Goal: Task Accomplishment & Management: Manage account settings

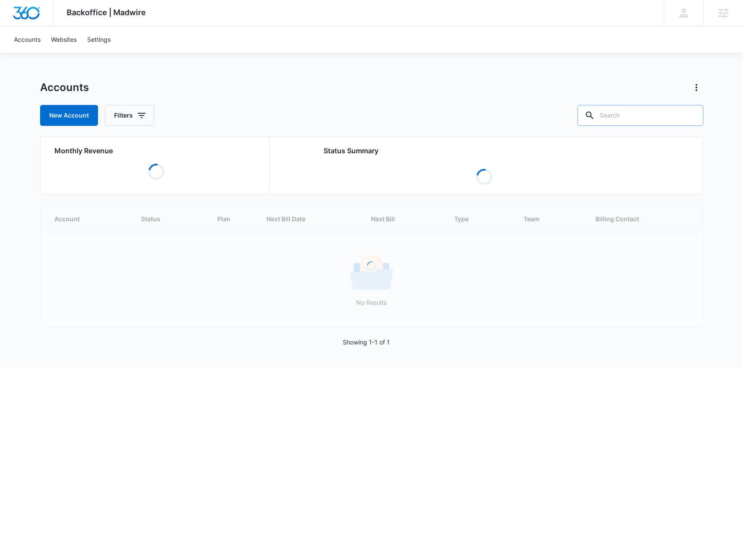
click at [616, 111] on input "text" at bounding box center [641, 115] width 126 height 21
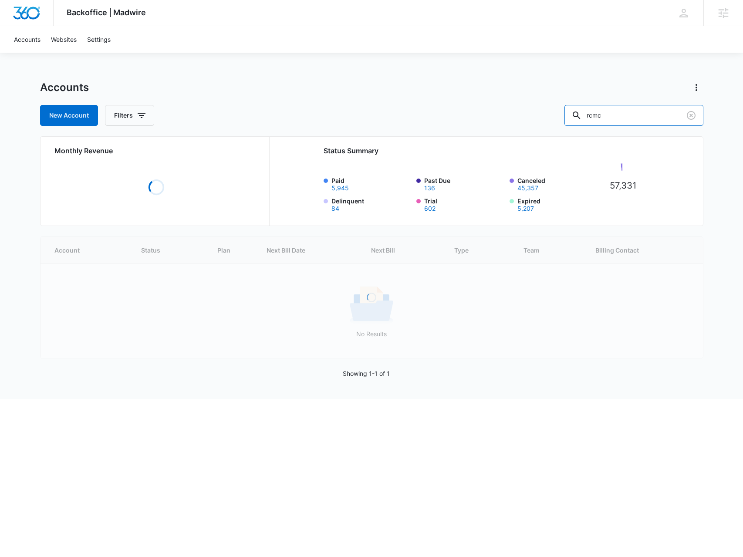
type input "rcmc"
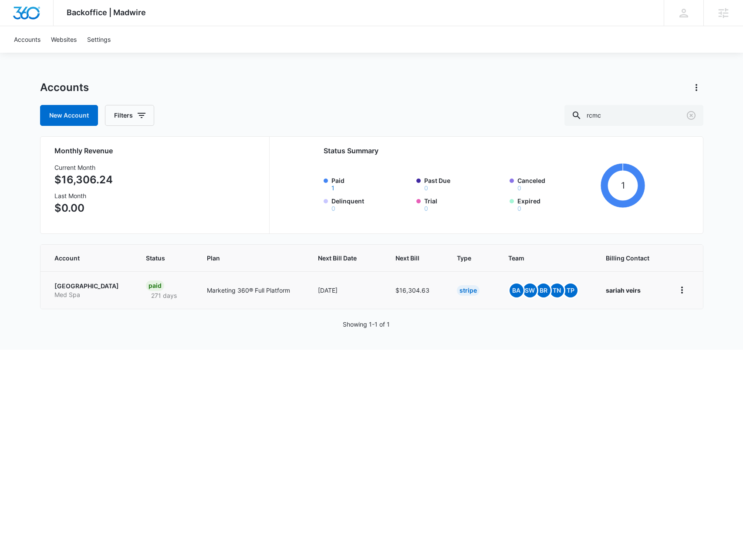
click at [94, 288] on p "RCMC Medical Center" at bounding box center [89, 286] width 71 height 9
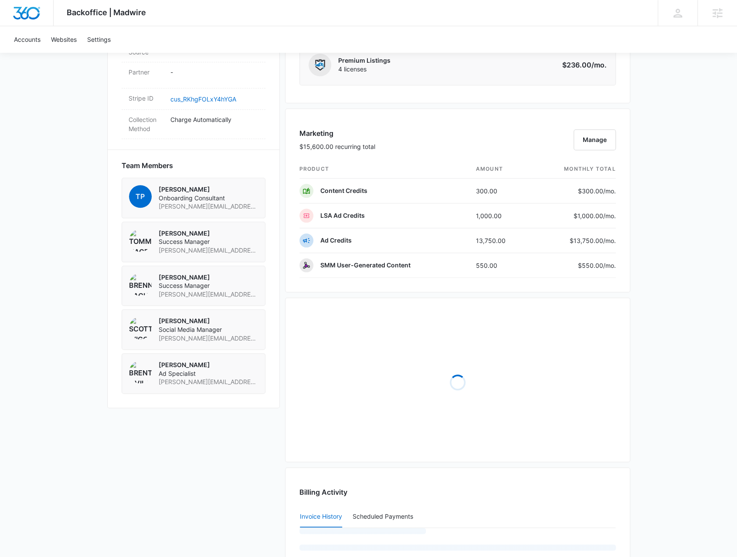
scroll to position [715, 0]
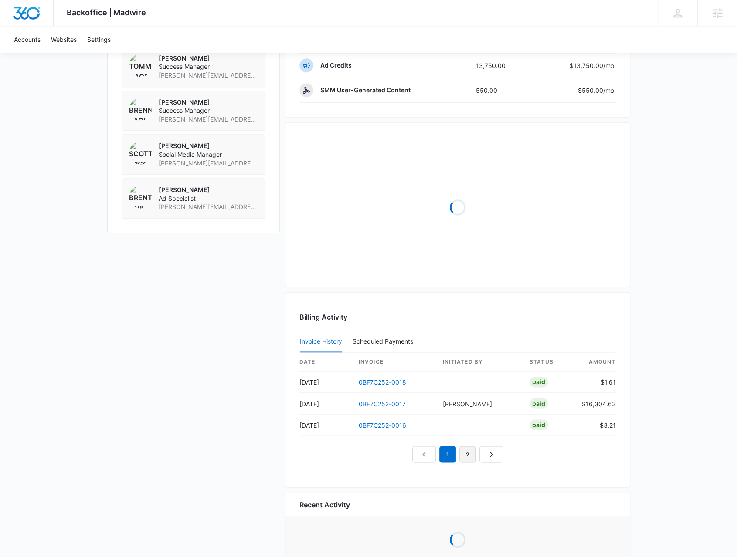
click at [462, 447] on link "2" at bounding box center [467, 454] width 17 height 17
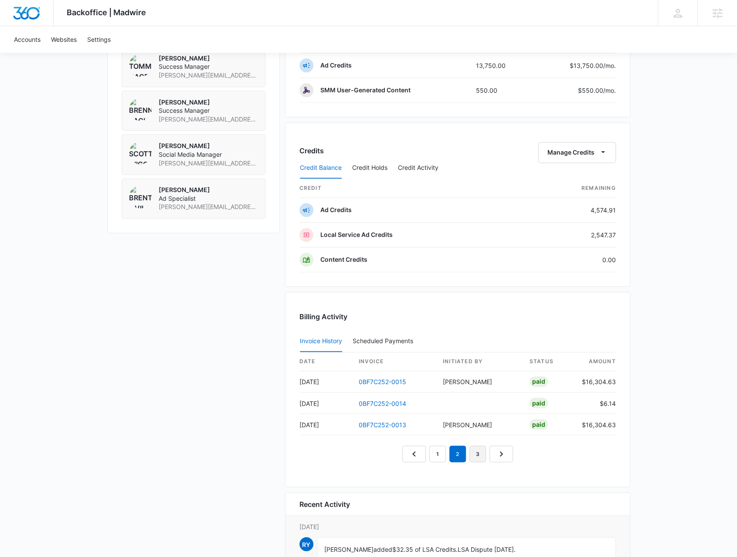
click at [474, 447] on link "3" at bounding box center [477, 454] width 17 height 17
click at [481, 447] on link "4" at bounding box center [487, 454] width 17 height 17
click at [492, 447] on link "5" at bounding box center [497, 454] width 17 height 17
click at [471, 454] on link "4" at bounding box center [467, 454] width 17 height 17
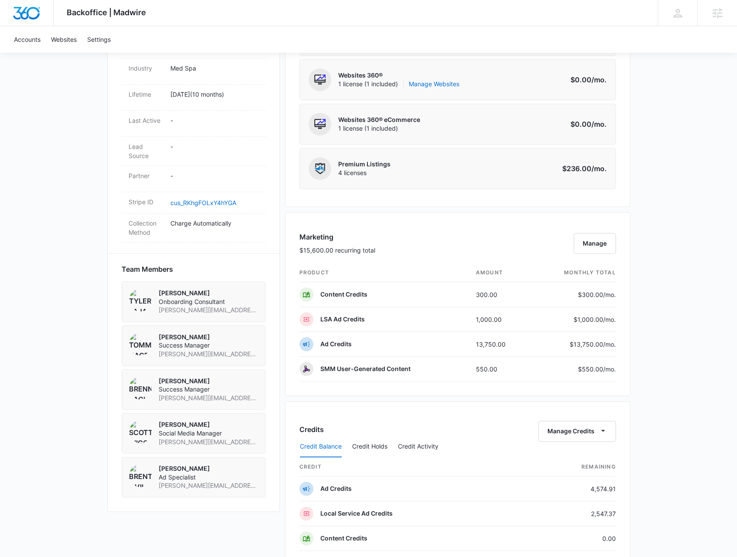
scroll to position [0, 0]
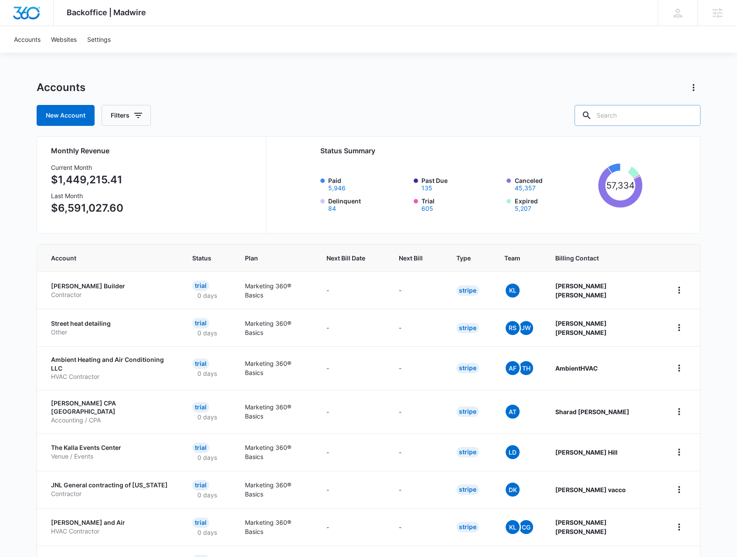
click at [632, 110] on input "text" at bounding box center [637, 115] width 126 height 21
type input "[PERSON_NAME]"
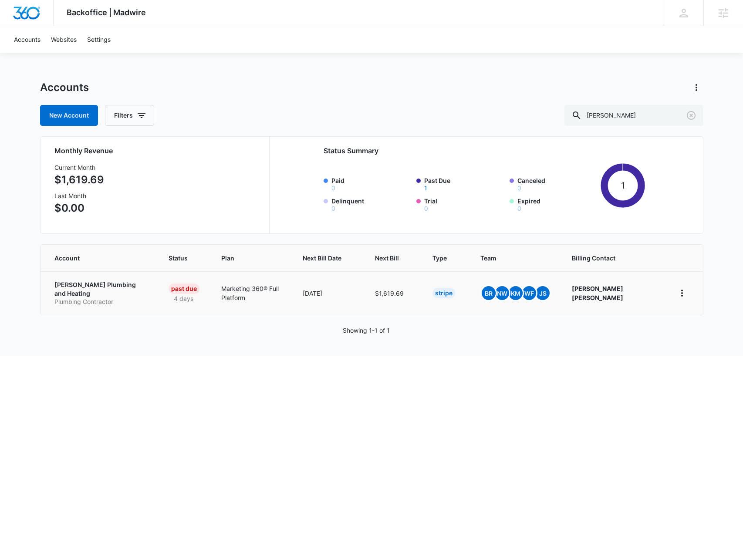
click at [105, 298] on p "Plumbing Contractor" at bounding box center [101, 302] width 94 height 9
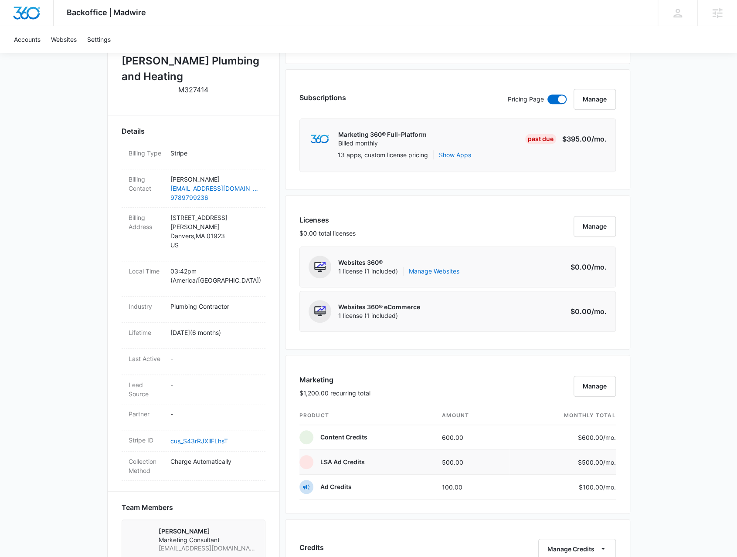
scroll to position [261, 0]
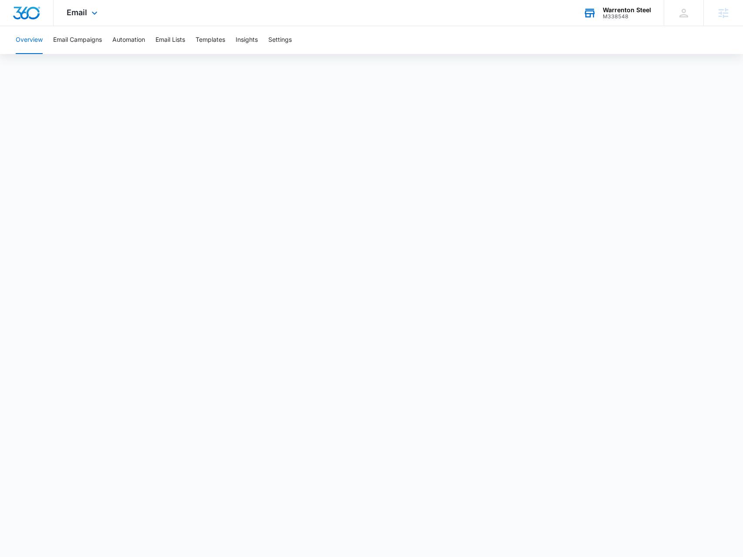
click at [622, 20] on div "Warrenton Steel M338548 Your Accounts View All" at bounding box center [617, 13] width 94 height 26
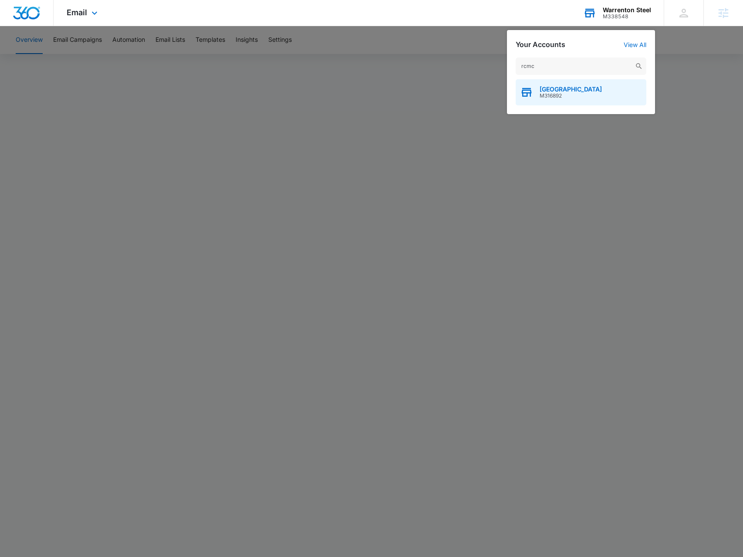
type input "rcmc"
click at [548, 102] on div "RCMC Medical Center M316892" at bounding box center [581, 92] width 131 height 26
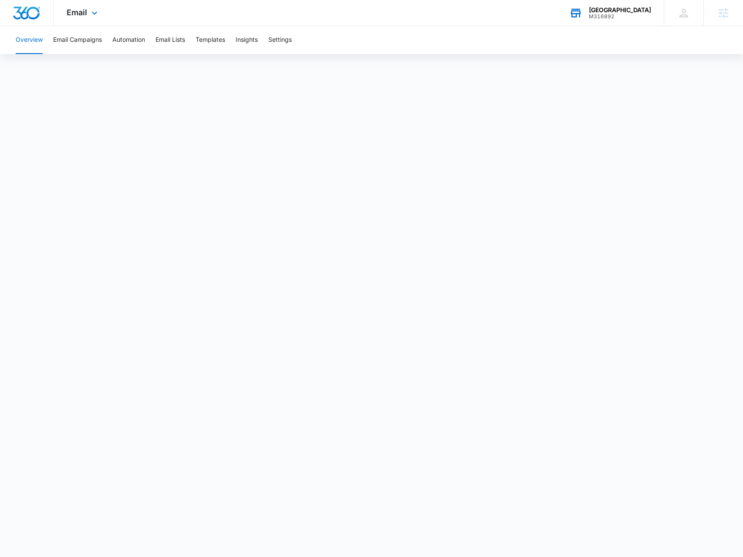
click at [87, 14] on div "Email Apps Reputation Forms CRM Email Social Payments POS Content Ads Intellige…" at bounding box center [83, 13] width 59 height 26
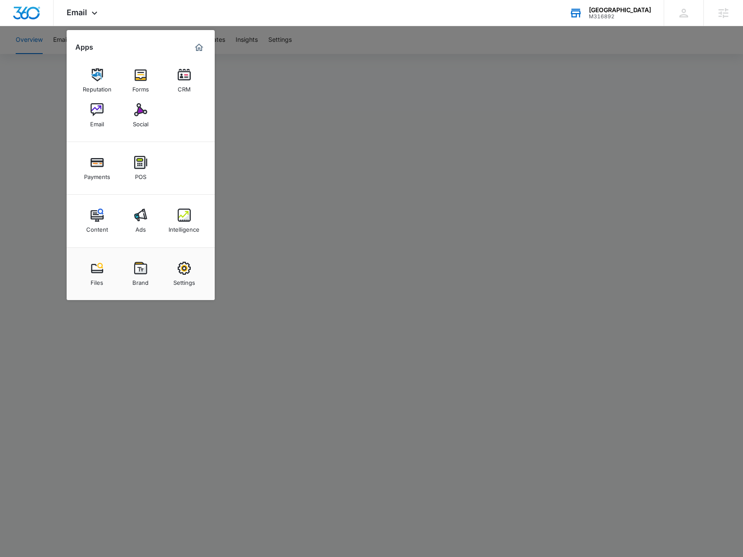
click at [178, 217] on img at bounding box center [184, 215] width 13 height 13
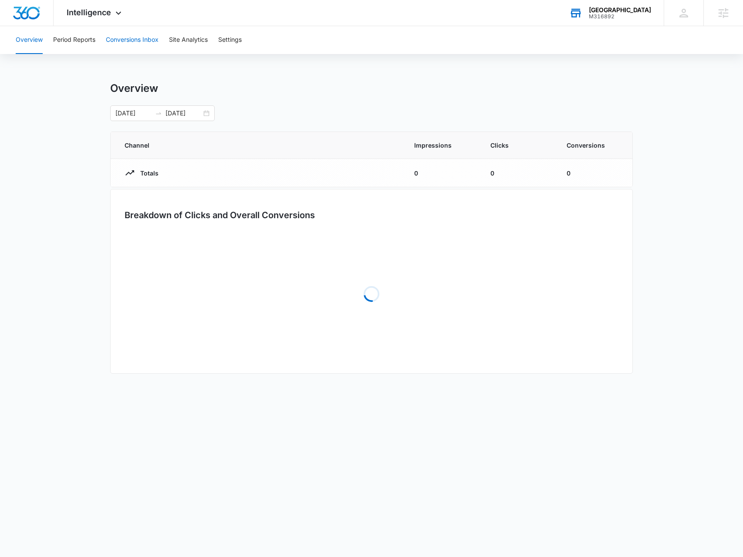
click at [124, 47] on button "Conversions Inbox" at bounding box center [132, 40] width 53 height 28
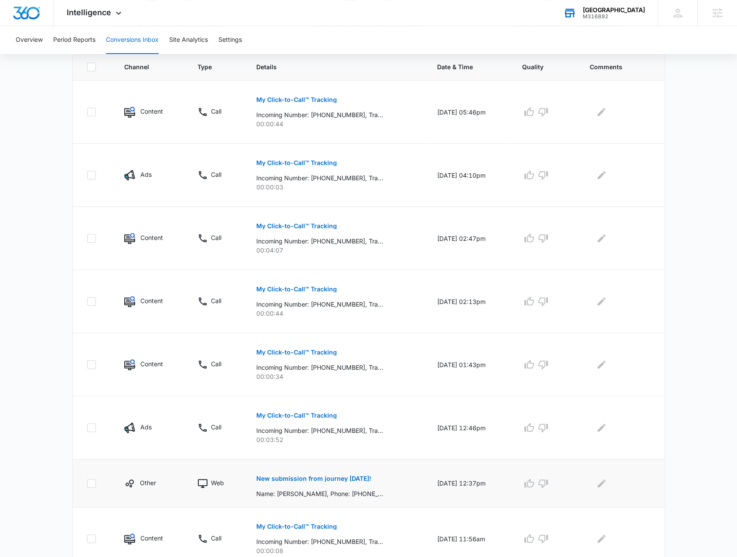
scroll to position [305, 0]
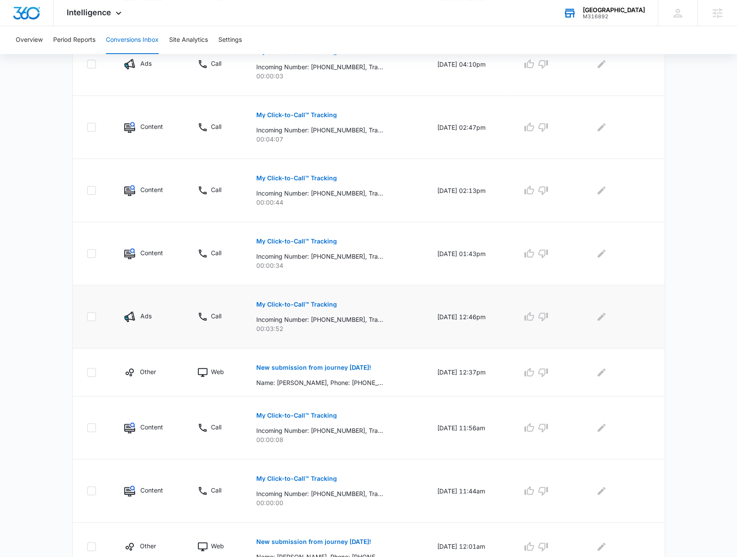
click at [291, 305] on p "My Click-to-Call™ Tracking" at bounding box center [296, 304] width 81 height 6
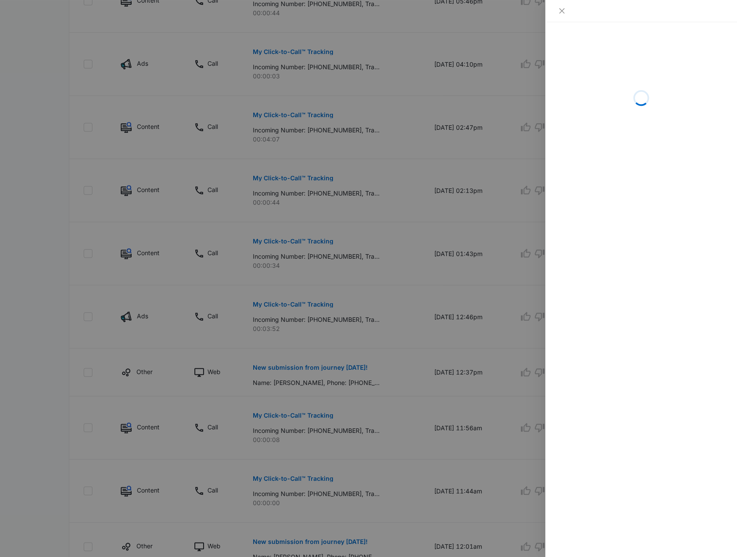
click at [320, 338] on div at bounding box center [368, 278] width 737 height 557
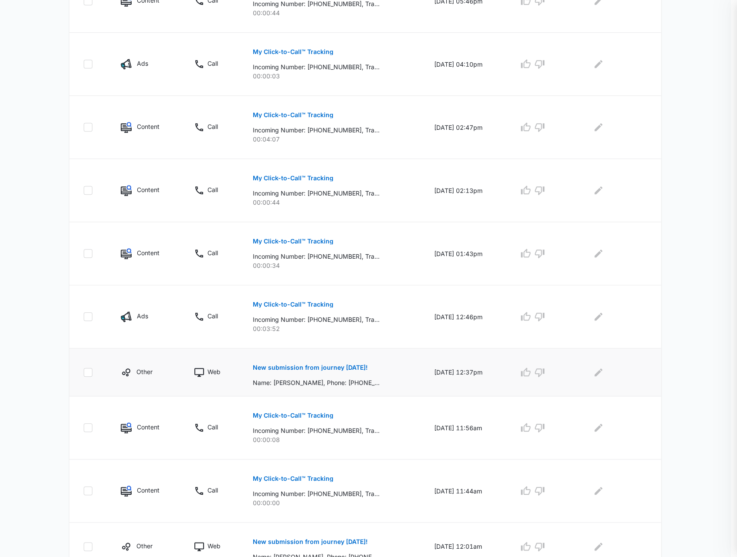
click at [308, 363] on button "New submission from journey today!" at bounding box center [310, 367] width 115 height 21
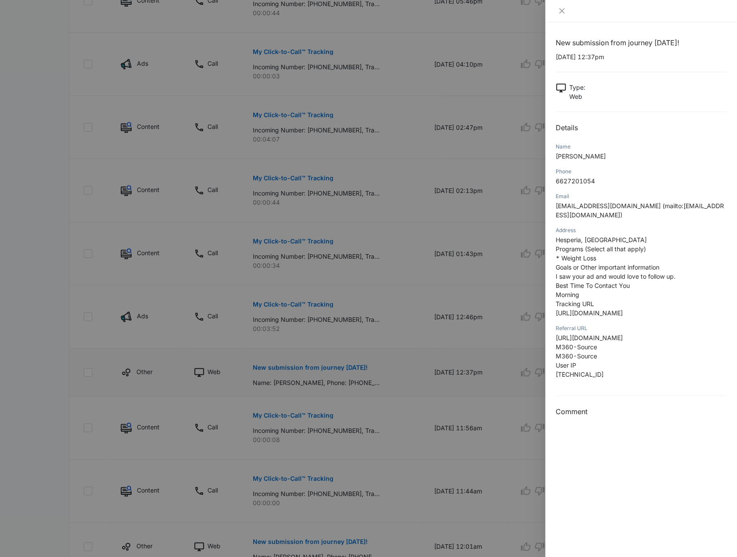
click at [308, 363] on div at bounding box center [368, 278] width 737 height 557
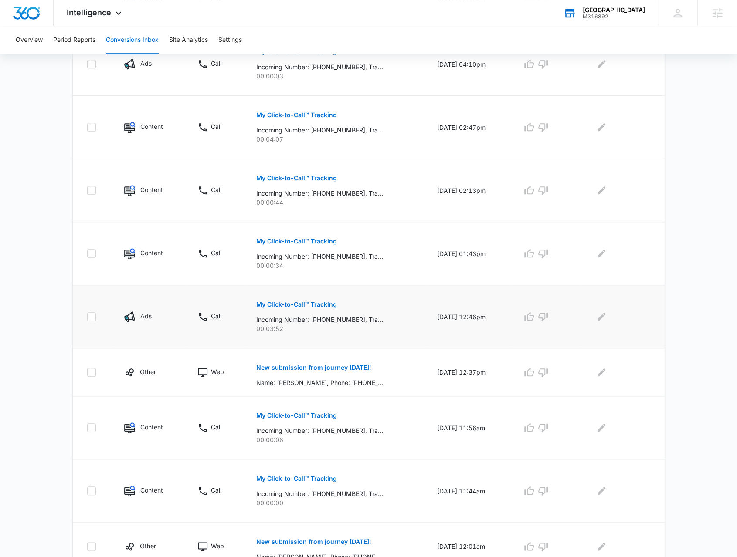
click at [295, 305] on p "My Click-to-Call™ Tracking" at bounding box center [296, 304] width 81 height 6
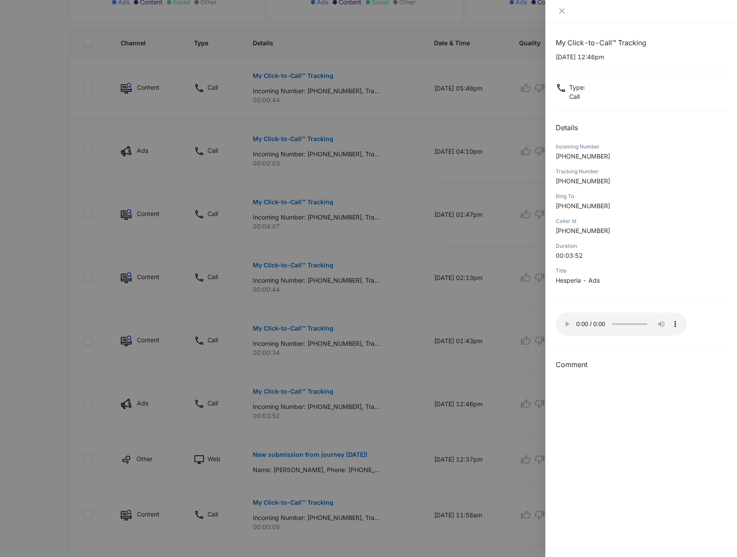
scroll to position [131, 0]
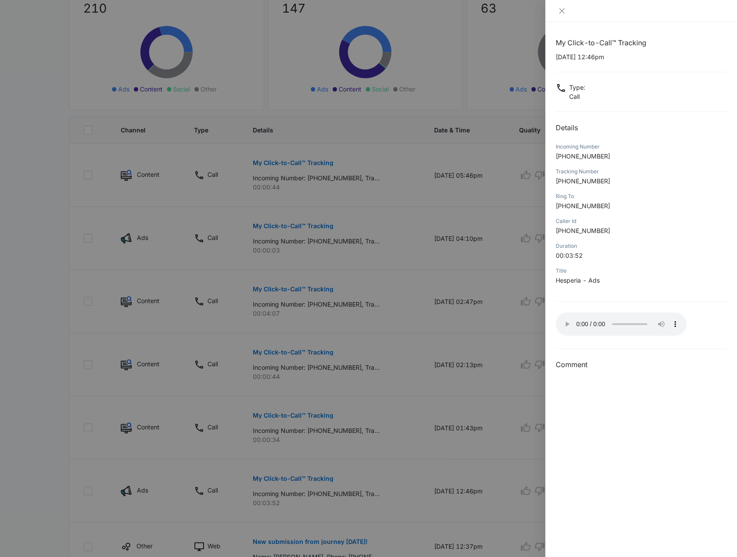
click at [324, 347] on div at bounding box center [368, 278] width 737 height 557
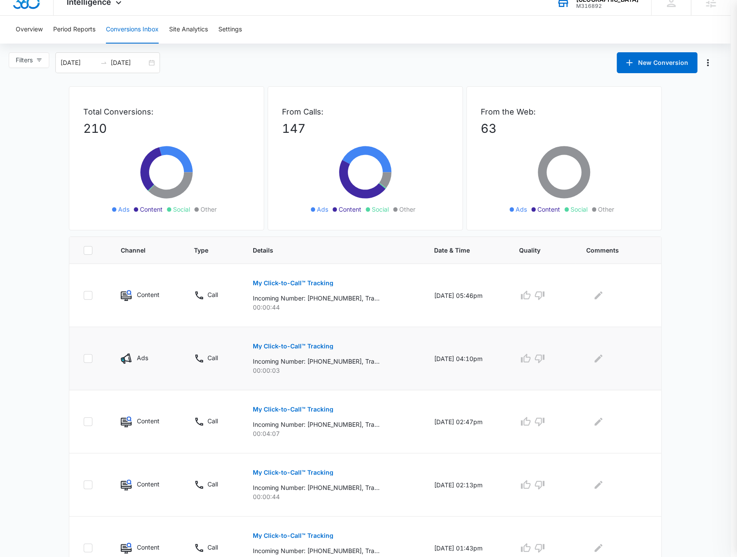
scroll to position [0, 0]
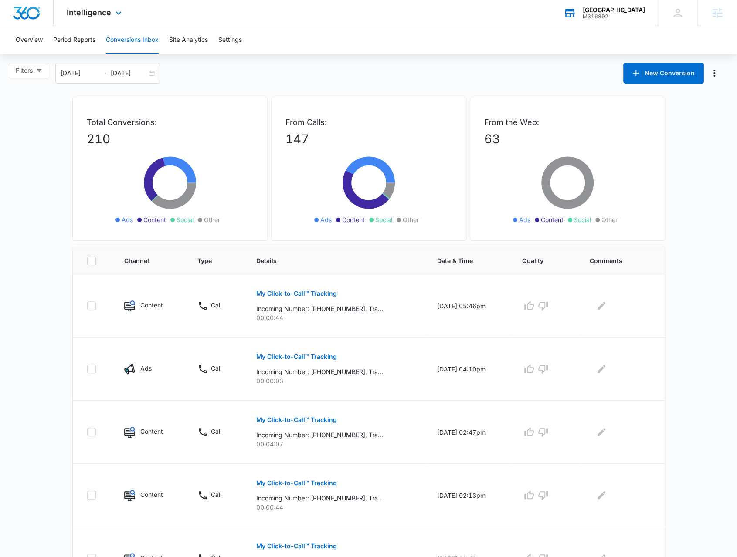
click at [93, 21] on div "Intelligence Apps Reputation Forms CRM Email Social Payments POS Content Ads In…" at bounding box center [95, 13] width 83 height 26
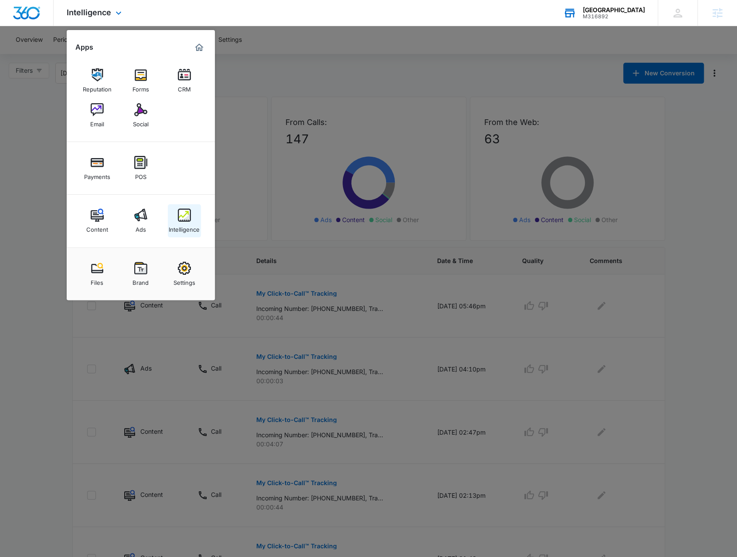
click at [185, 224] on div "Intelligence" at bounding box center [184, 227] width 31 height 11
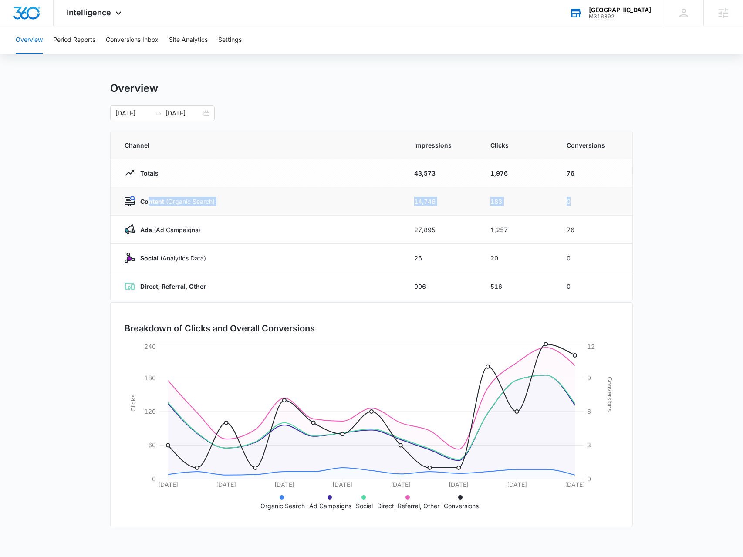
drag, startPoint x: 149, startPoint y: 196, endPoint x: 571, endPoint y: 194, distance: 421.7
click at [571, 194] on tr "Content (Organic Search) 14,746 183 0" at bounding box center [372, 201] width 522 height 28
click at [571, 194] on td "0" at bounding box center [594, 201] width 76 height 28
click at [576, 200] on td "0" at bounding box center [594, 201] width 76 height 28
drag, startPoint x: 592, startPoint y: 254, endPoint x: 150, endPoint y: 258, distance: 442.2
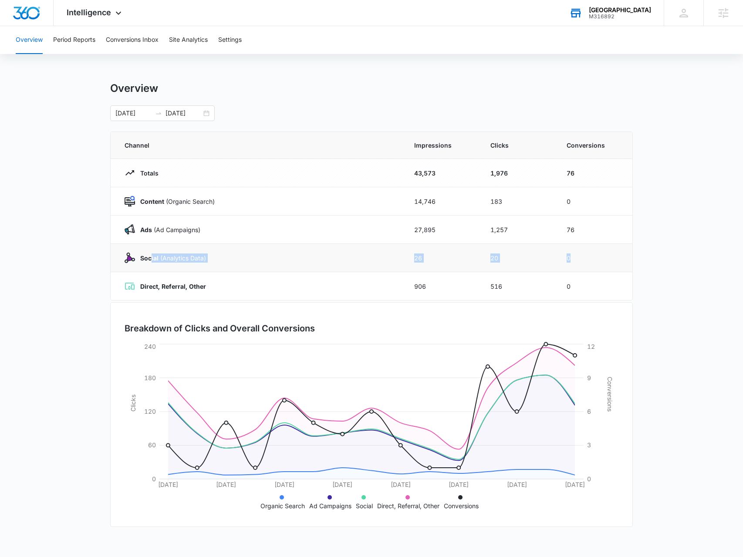
click at [150, 258] on tr "Social (Analytics Data) 26 20 0" at bounding box center [372, 258] width 522 height 28
click at [91, 107] on main "Overview 09/11/2025 09/25/2025 Channel Impressions Clicks Conversions Totals 43…" at bounding box center [371, 310] width 743 height 457
click at [119, 37] on button "Conversions Inbox" at bounding box center [132, 40] width 53 height 28
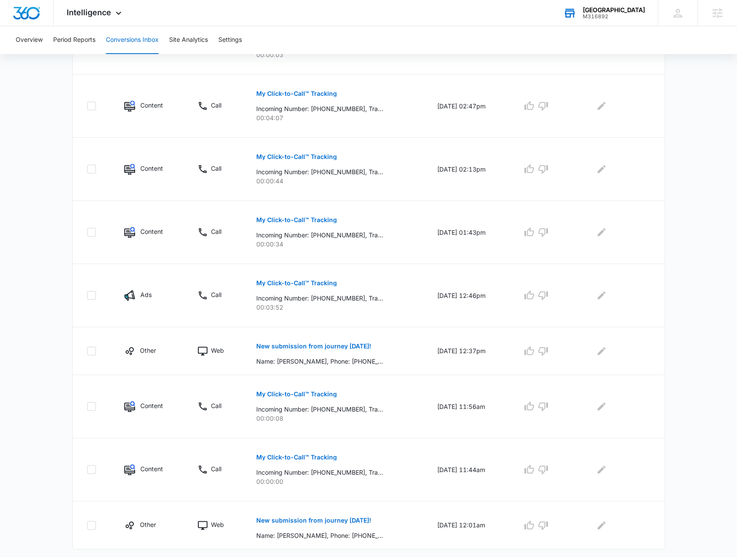
scroll to position [343, 0]
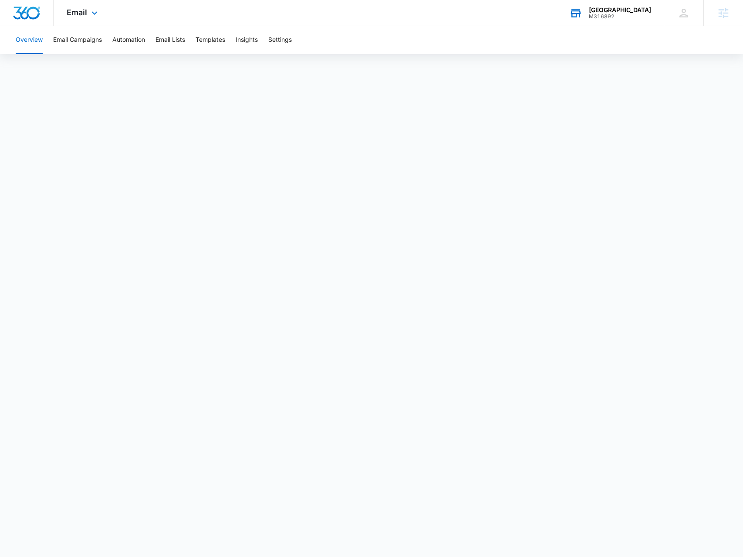
click at [633, 13] on div "[GEOGRAPHIC_DATA]" at bounding box center [620, 10] width 62 height 7
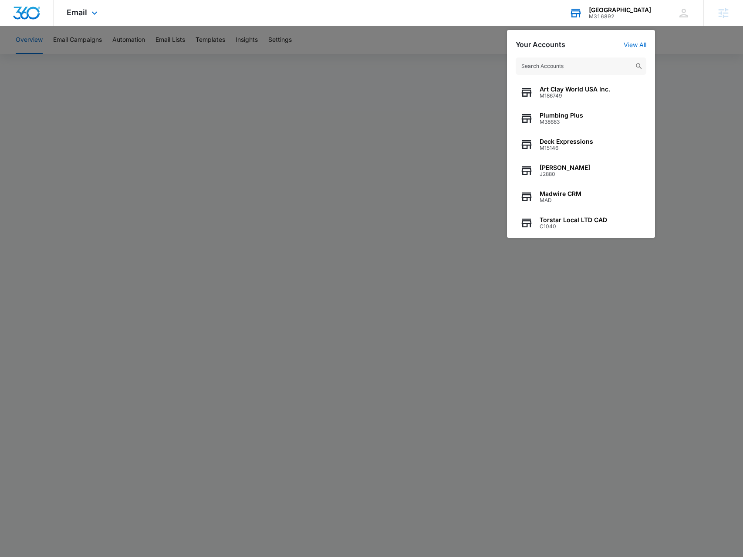
click at [586, 64] on input "text" at bounding box center [581, 66] width 131 height 17
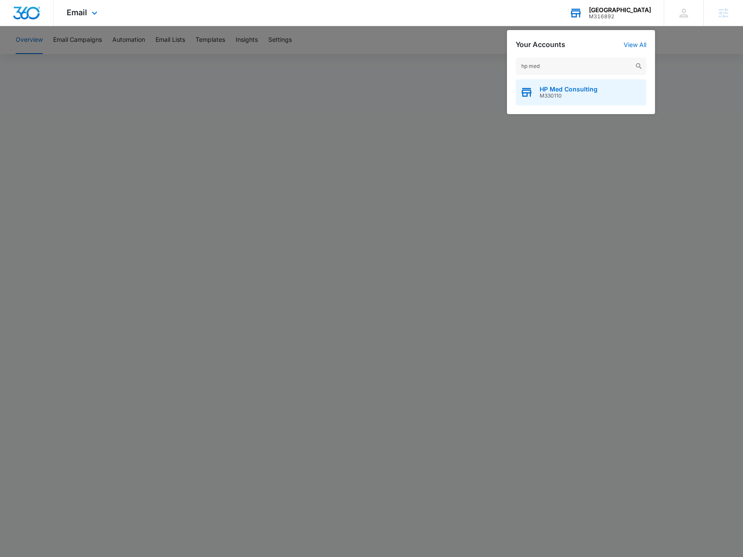
type input "hp med"
click at [583, 93] on span "M330110" at bounding box center [569, 96] width 58 height 6
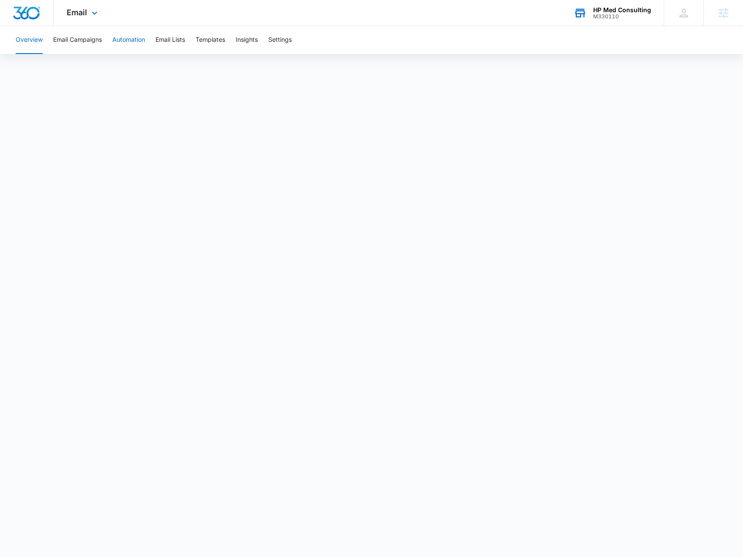
click at [128, 41] on button "Automation" at bounding box center [128, 40] width 33 height 28
click at [96, 18] on div "Email Apps Reputation Websites Forms CRM Email Social Payments POS Content Ads …" at bounding box center [83, 13] width 59 height 26
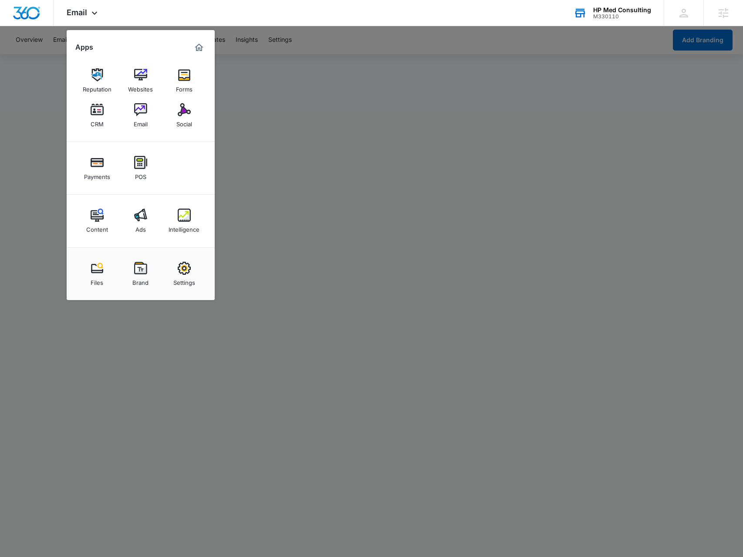
click at [188, 222] on div "Intelligence" at bounding box center [184, 227] width 31 height 11
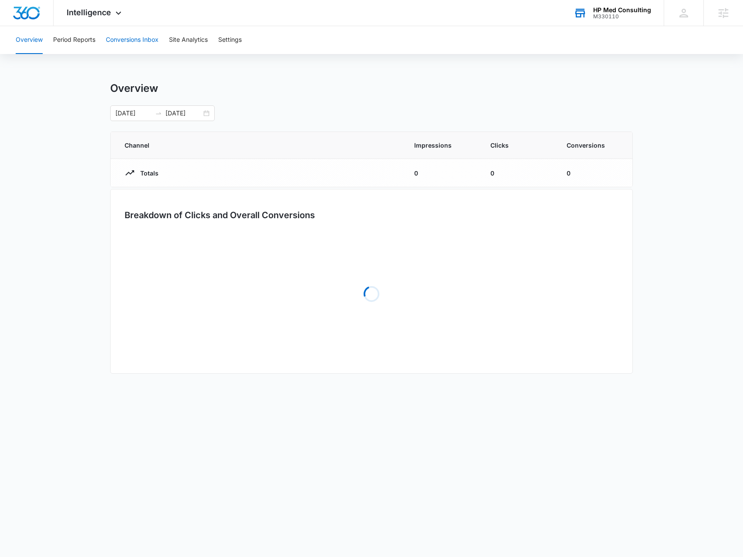
click at [141, 43] on button "Conversions Inbox" at bounding box center [132, 40] width 53 height 28
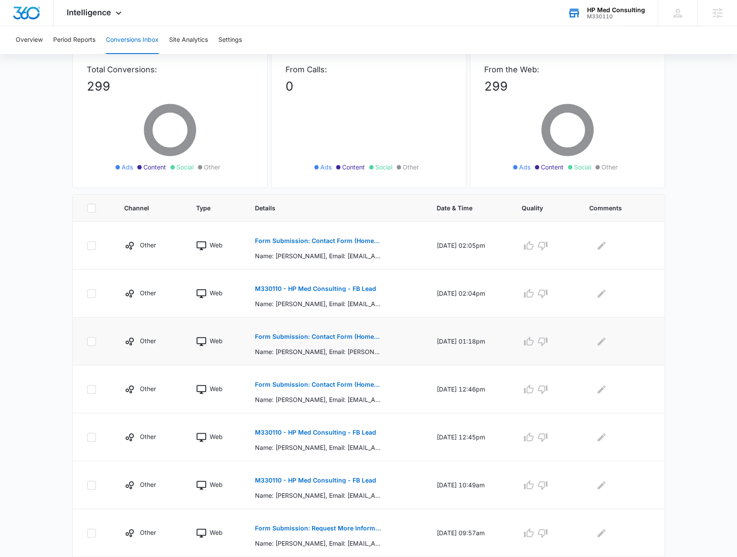
scroll to position [131, 0]
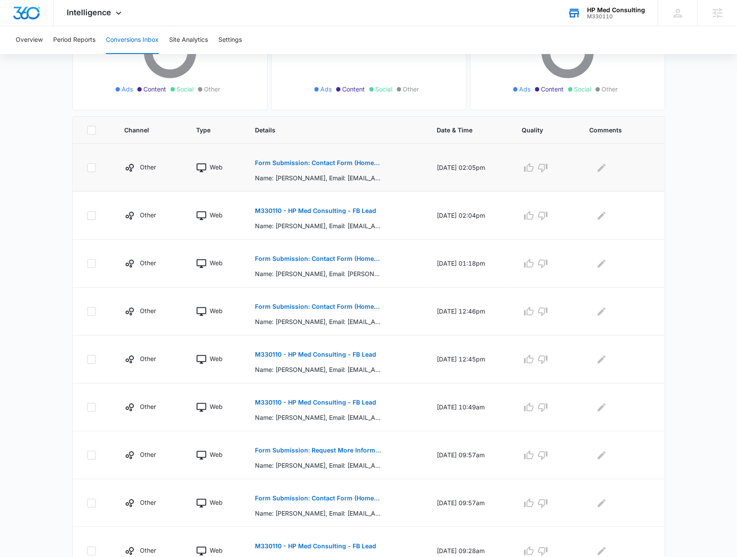
click at [335, 164] on p "Form Submission: Contact Form (Homepage Hero)" at bounding box center [318, 163] width 127 height 6
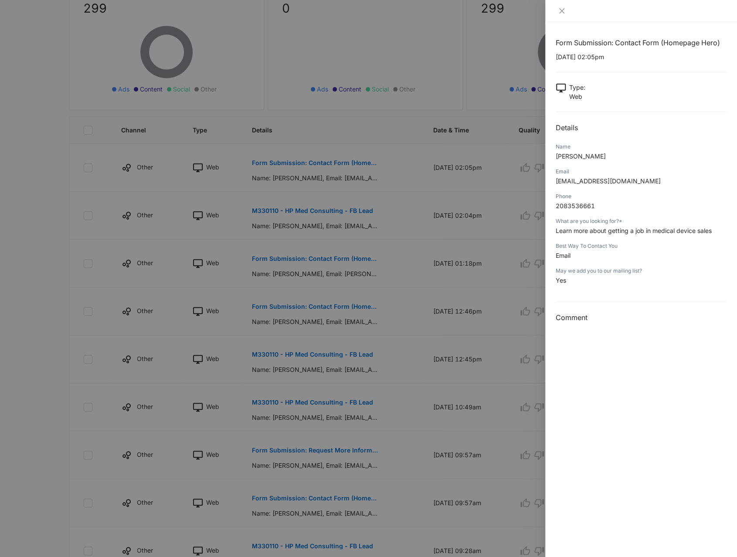
click at [334, 196] on div at bounding box center [368, 278] width 737 height 557
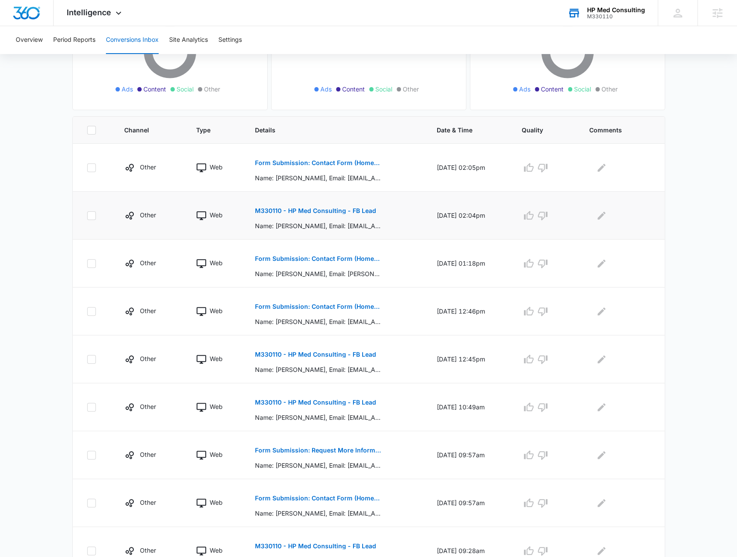
click at [332, 210] on p "M330110 - HP Med Consulting - FB Lead" at bounding box center [315, 211] width 121 height 6
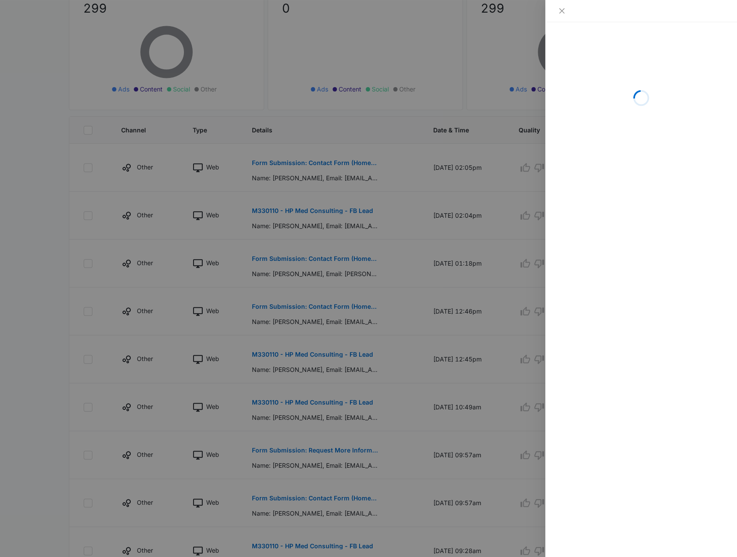
click at [379, 194] on div at bounding box center [368, 278] width 737 height 557
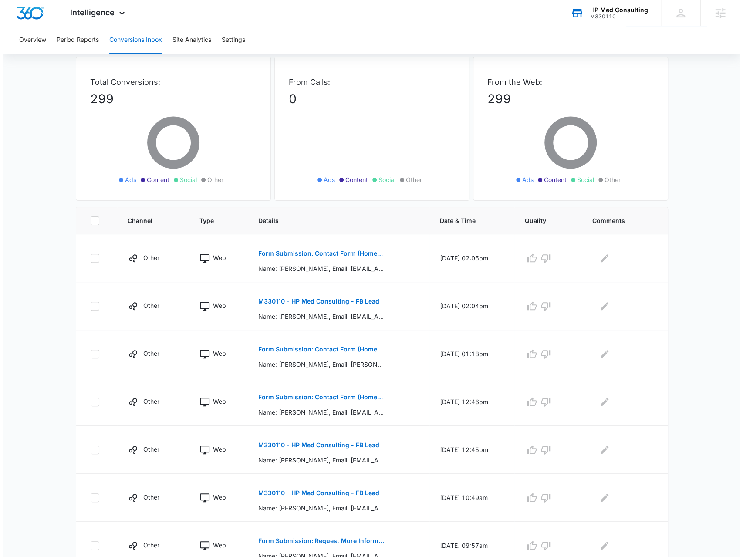
scroll to position [0, 0]
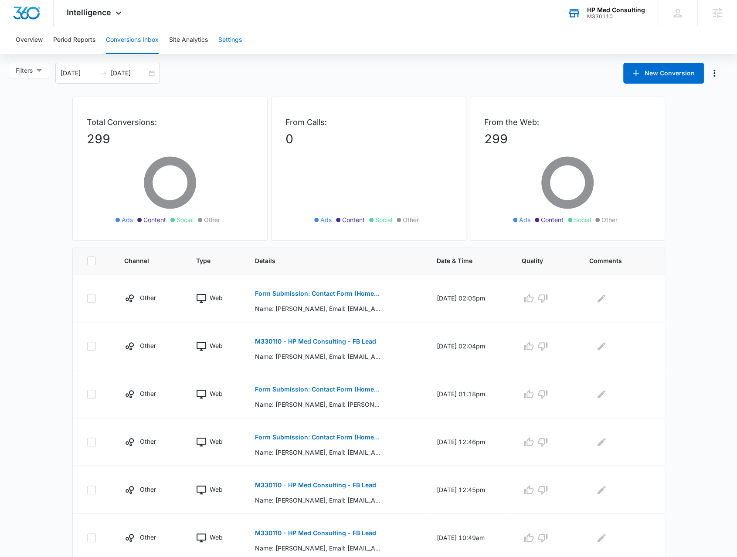
click at [240, 49] on button "Settings" at bounding box center [230, 40] width 24 height 28
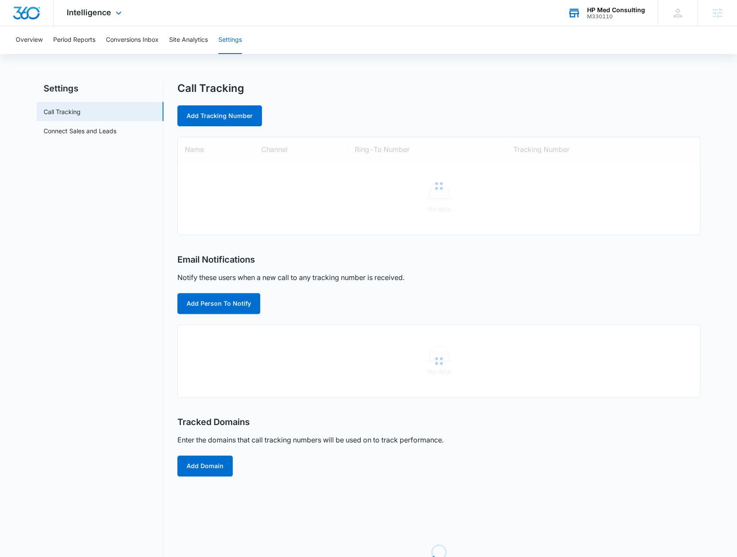
click at [112, 22] on div "Intelligence Apps Reputation Websites Forms CRM Email Social Payments POS Conte…" at bounding box center [95, 13] width 83 height 26
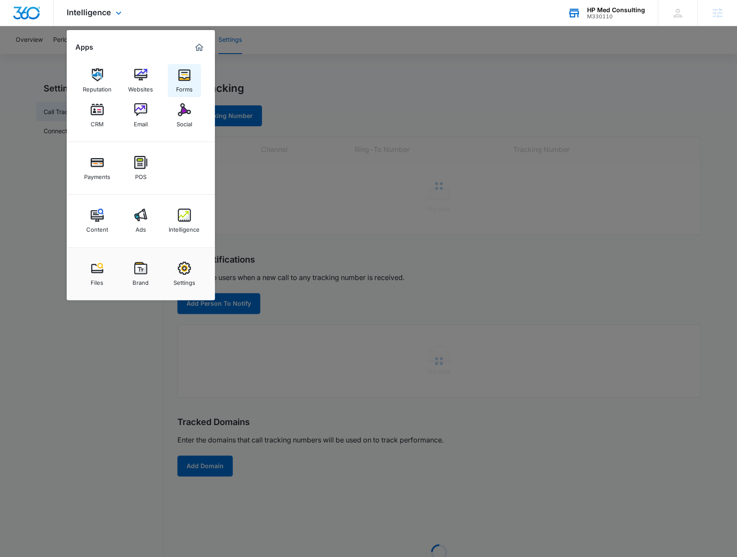
click at [175, 79] on link "Forms" at bounding box center [184, 80] width 33 height 33
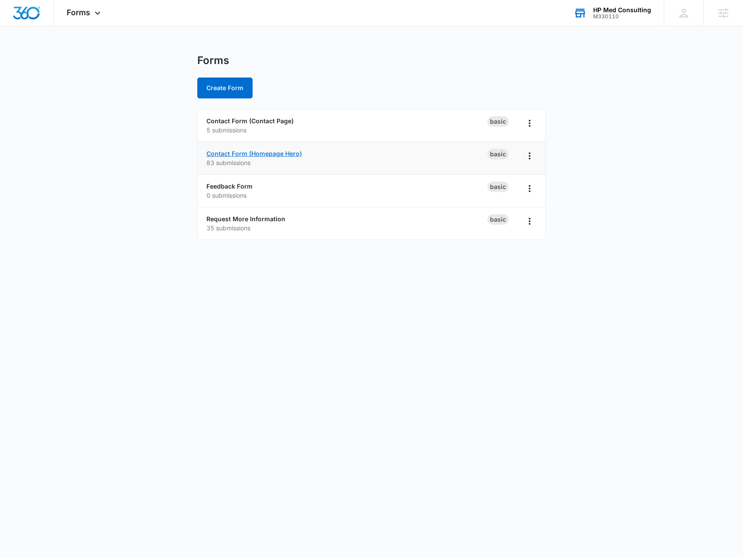
click at [272, 152] on link "Contact Form (Homepage Hero)" at bounding box center [254, 153] width 95 height 7
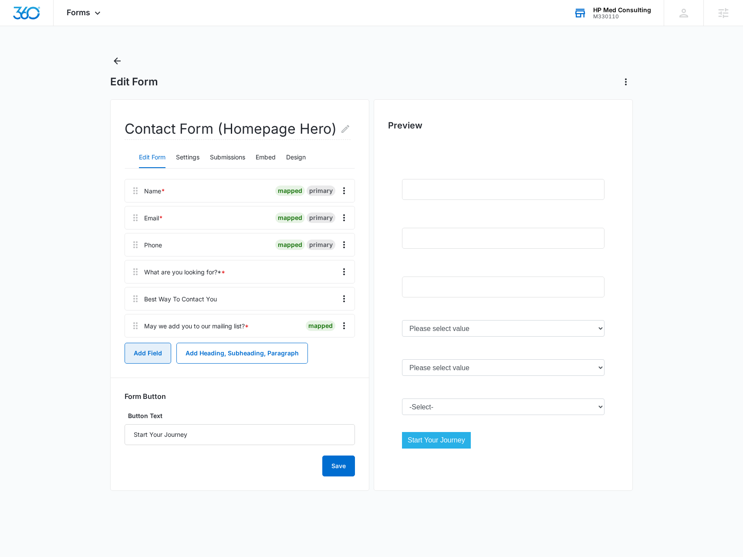
click at [145, 351] on button "Add Field" at bounding box center [148, 353] width 47 height 21
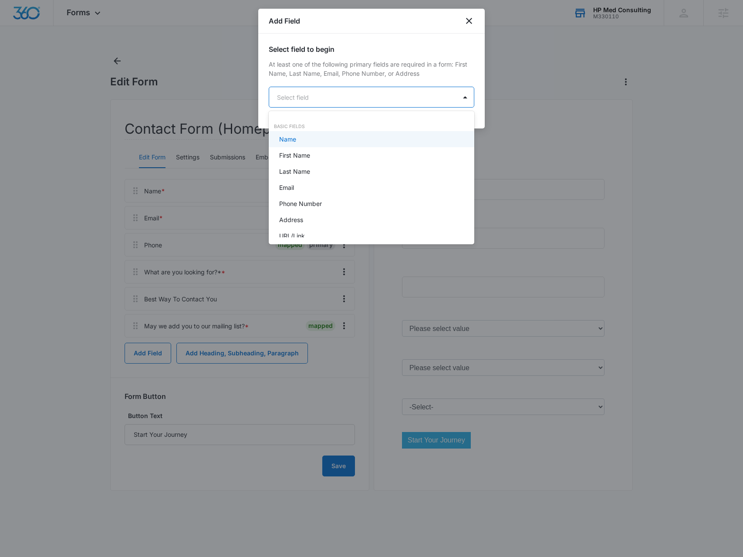
click at [327, 103] on body "Forms Apps Reputation Websites Forms CRM Email Social Payments POS Content Ads …" at bounding box center [371, 278] width 743 height 557
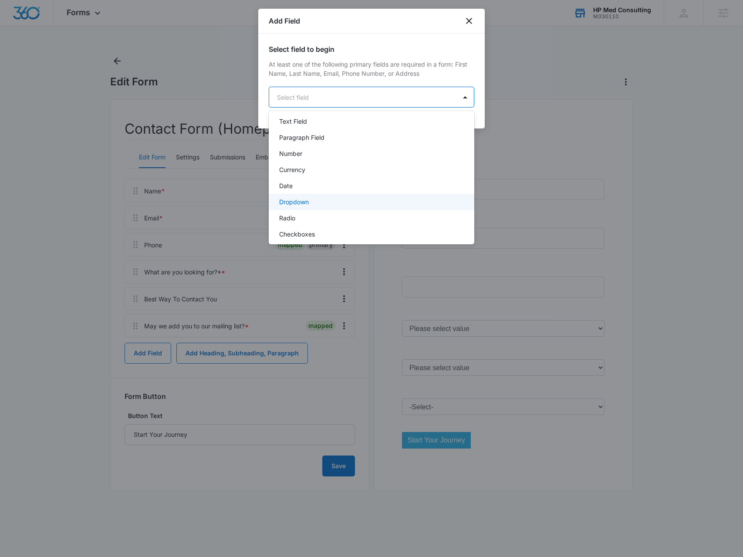
scroll to position [174, 0]
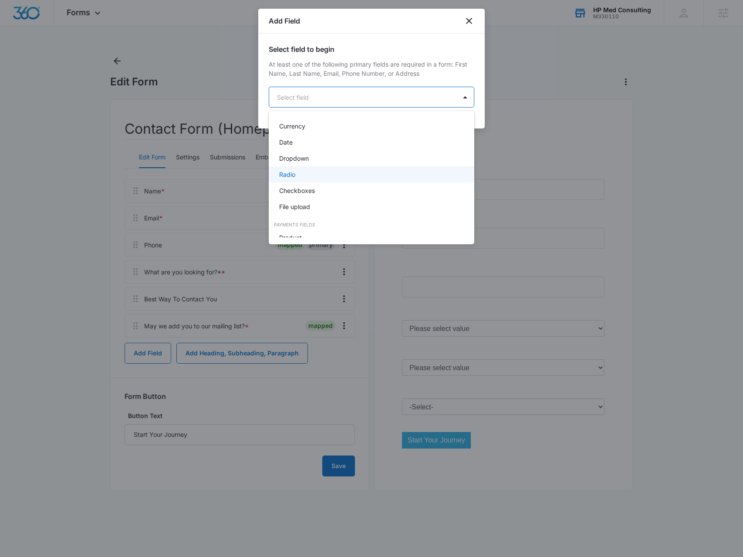
click at [328, 179] on div "Radio" at bounding box center [372, 174] width 206 height 16
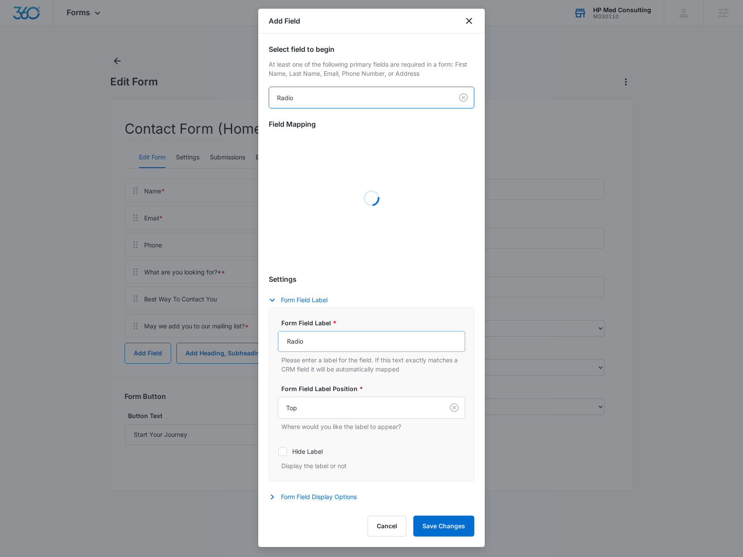
scroll to position [130, 0]
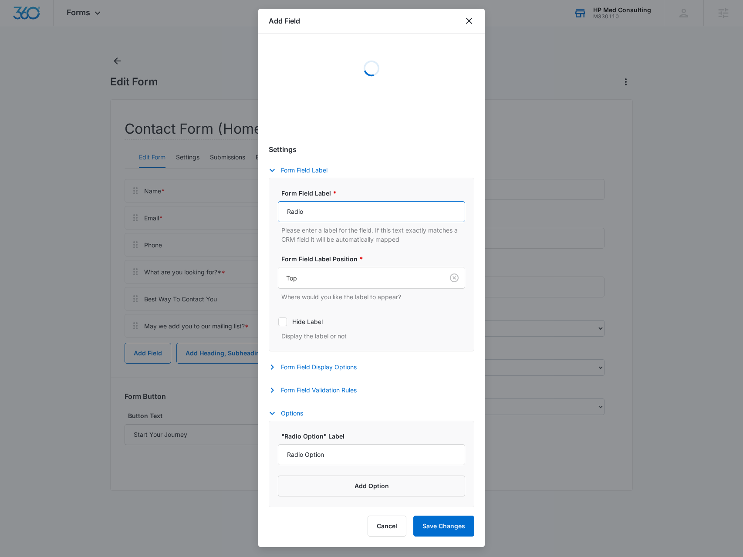
drag, startPoint x: 341, startPoint y: 212, endPoint x: 244, endPoint y: 219, distance: 96.5
click at [244, 220] on body "Forms Apps Reputation Websites Forms CRM Email Social Payments POS Content Ads …" at bounding box center [371, 278] width 743 height 557
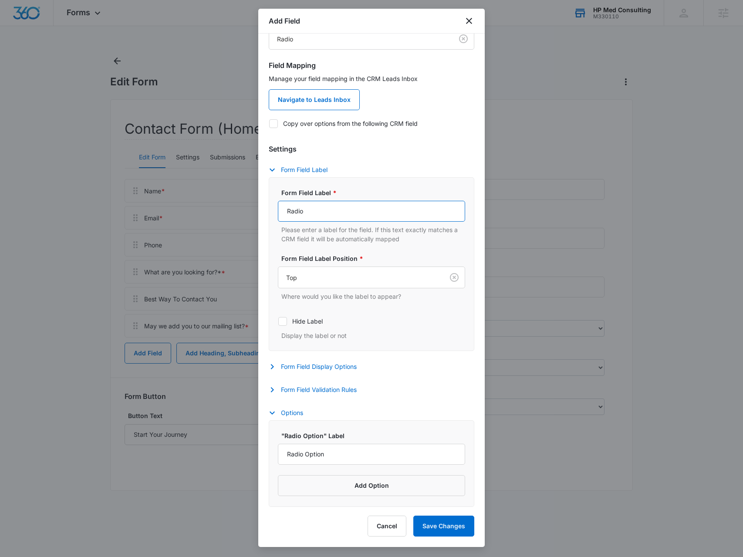
scroll to position [58, 0]
type input "Best Time To Contact You"
click at [326, 366] on button "Form Field Display Options" at bounding box center [317, 367] width 97 height 10
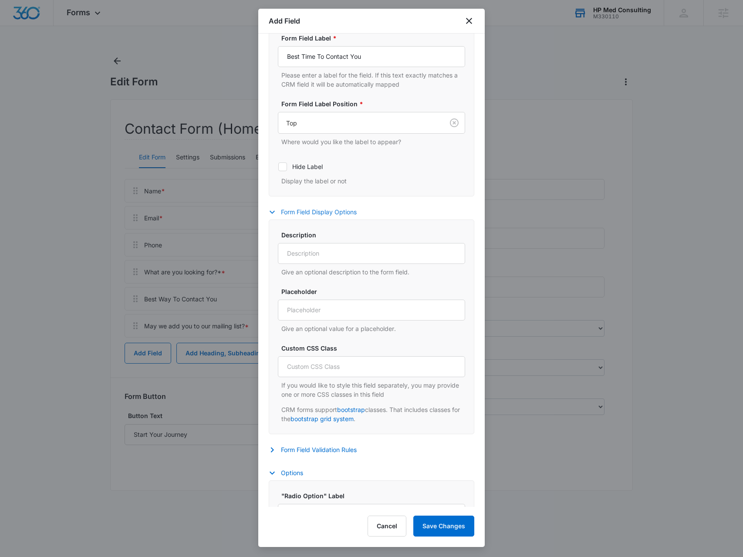
scroll to position [273, 0]
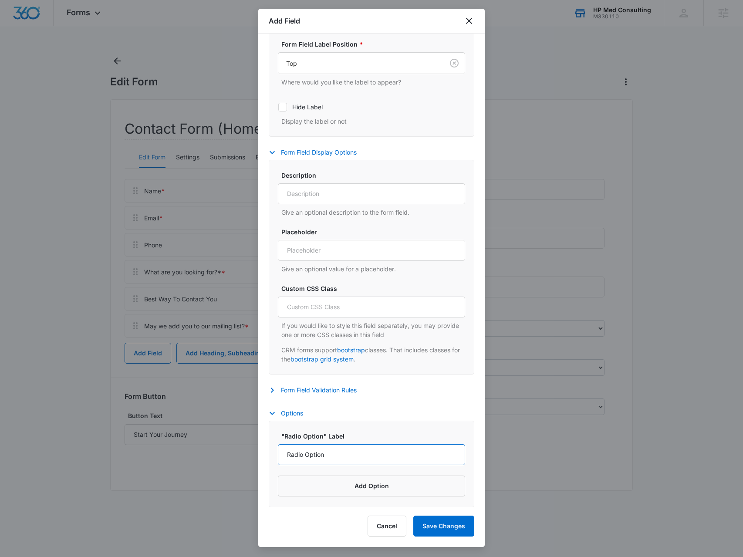
drag, startPoint x: 330, startPoint y: 454, endPoint x: 223, endPoint y: 460, distance: 107.8
click at [223, 460] on body "Forms Apps Reputation Websites Forms CRM Email Social Payments POS Content Ads …" at bounding box center [371, 278] width 743 height 557
type input "Morning"
click at [333, 480] on button "Add Option" at bounding box center [371, 486] width 187 height 21
click at [320, 498] on input "Label" at bounding box center [364, 498] width 172 height 21
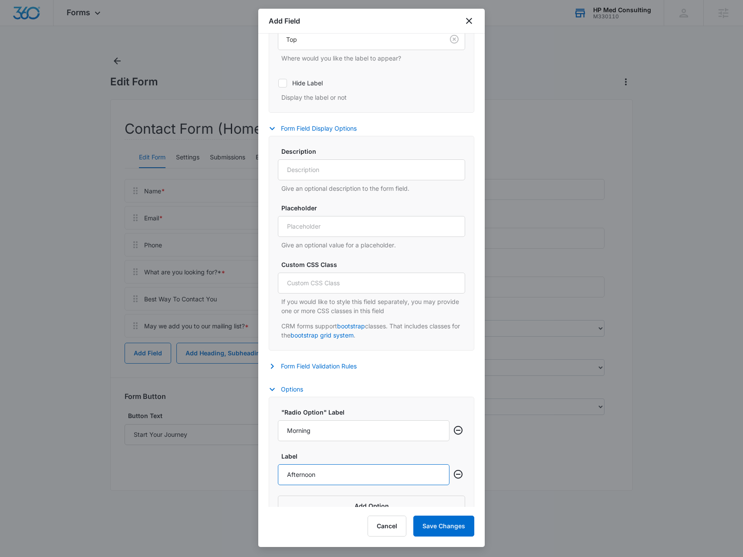
scroll to position [317, 0]
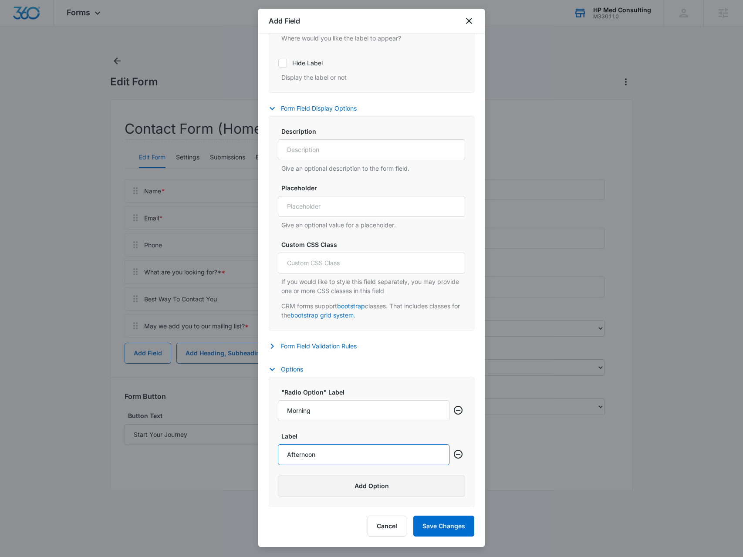
type input "Afternoon"
click at [317, 489] on button "Add Option" at bounding box center [371, 486] width 187 height 21
click at [315, 491] on input "Label" at bounding box center [364, 498] width 172 height 21
type input "Evening"
click at [429, 526] on button "Save Changes" at bounding box center [443, 526] width 61 height 21
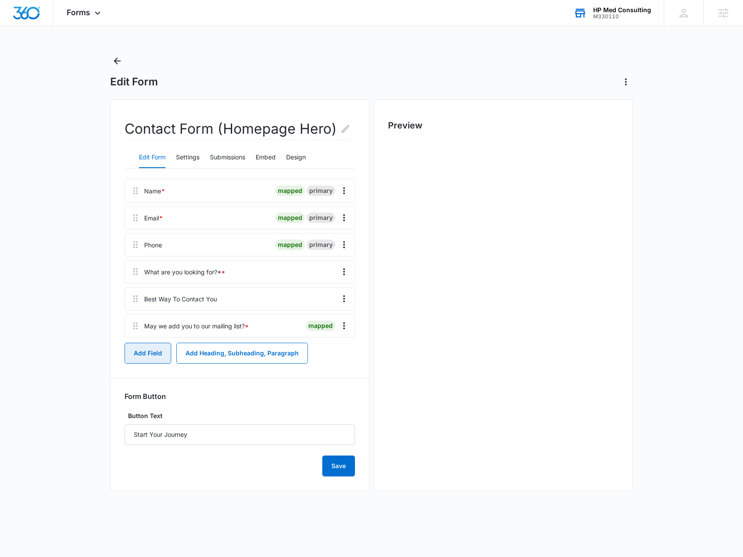
scroll to position [0, 0]
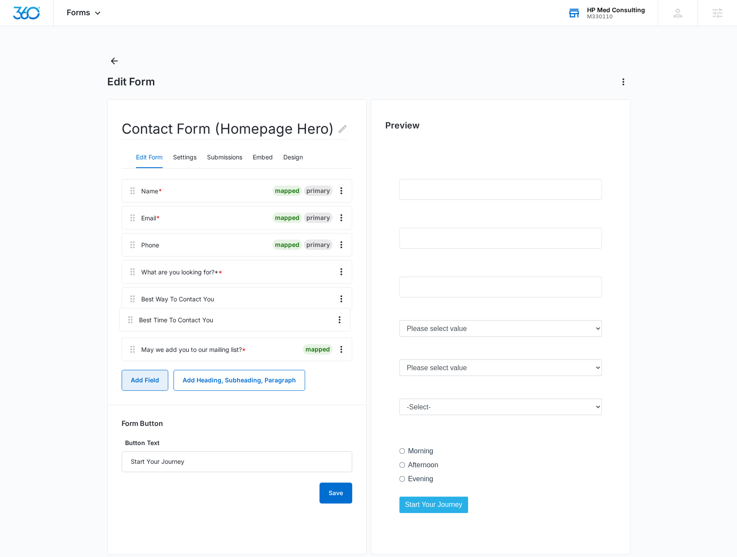
drag, startPoint x: 129, startPoint y: 349, endPoint x: 127, endPoint y: 305, distance: 44.0
click at [127, 305] on div "Name * mapped primary Email * mapped primary Phone mapped primary What are you …" at bounding box center [237, 272] width 230 height 186
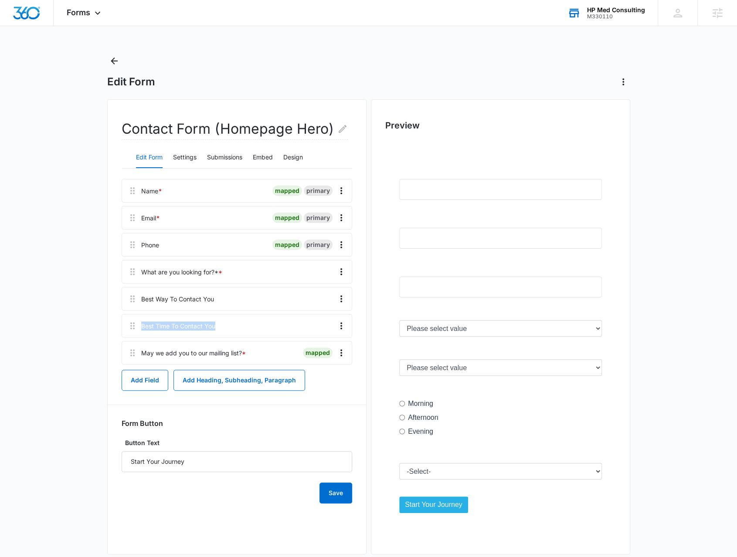
drag, startPoint x: 217, startPoint y: 328, endPoint x: 141, endPoint y: 324, distance: 76.0
click at [141, 324] on div "Best Time To Contact You" at bounding box center [237, 326] width 230 height 24
copy div "Best Time To Contact You"
click at [112, 57] on icon "Back" at bounding box center [114, 61] width 10 height 10
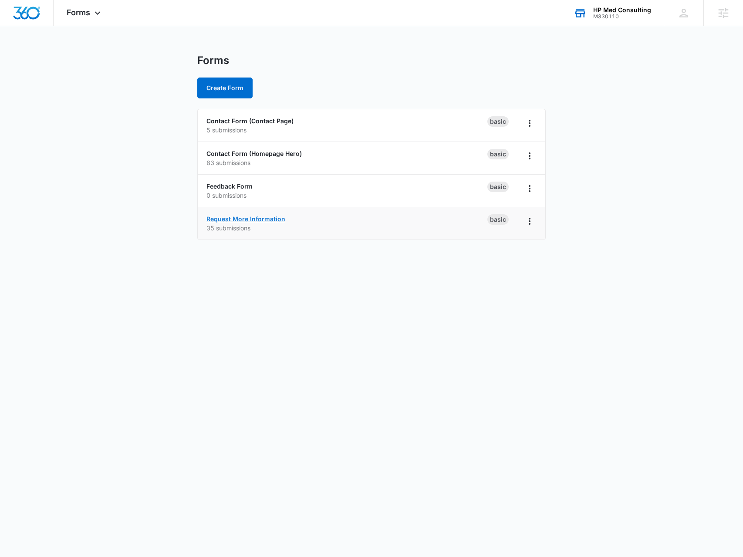
click at [248, 217] on link "Request More Information" at bounding box center [246, 218] width 79 height 7
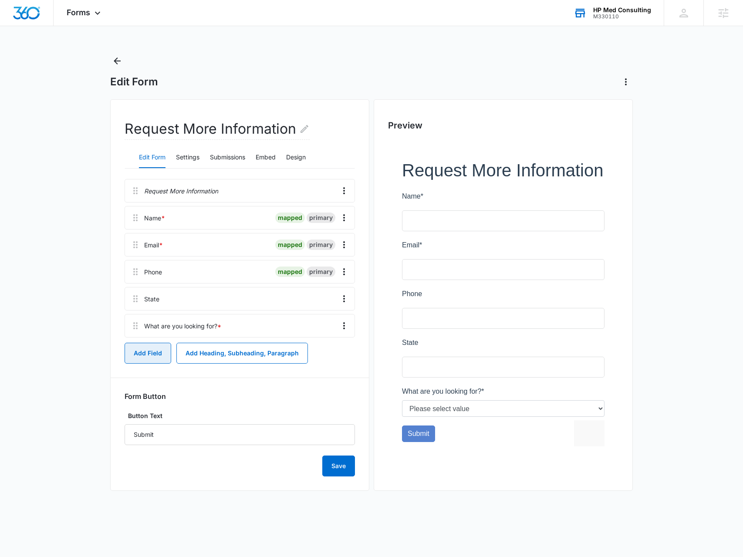
click at [133, 349] on button "Add Field" at bounding box center [148, 353] width 47 height 21
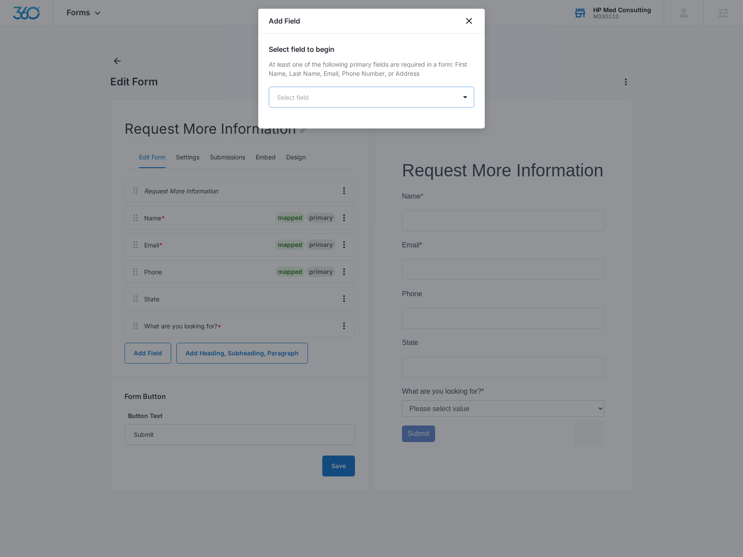
click at [306, 103] on body "Forms Apps Reputation Websites Forms CRM Email Social Payments POS Content Ads …" at bounding box center [371, 278] width 743 height 557
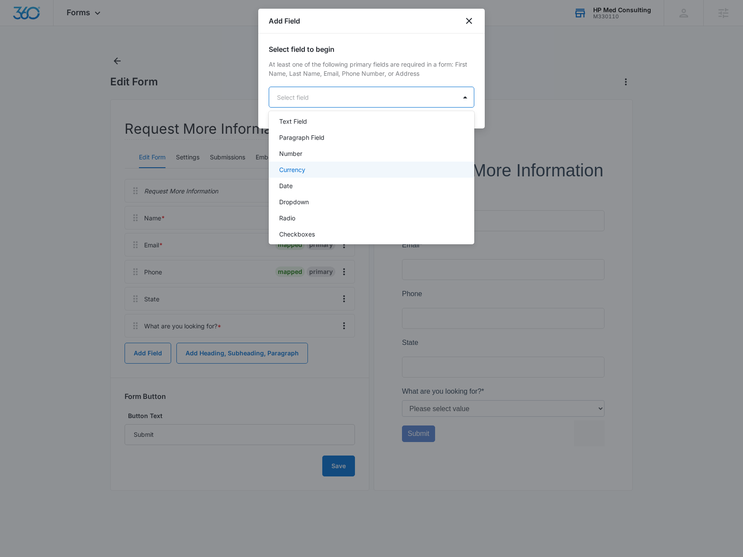
scroll to position [174, 0]
click at [348, 177] on div "Radio" at bounding box center [370, 174] width 183 height 9
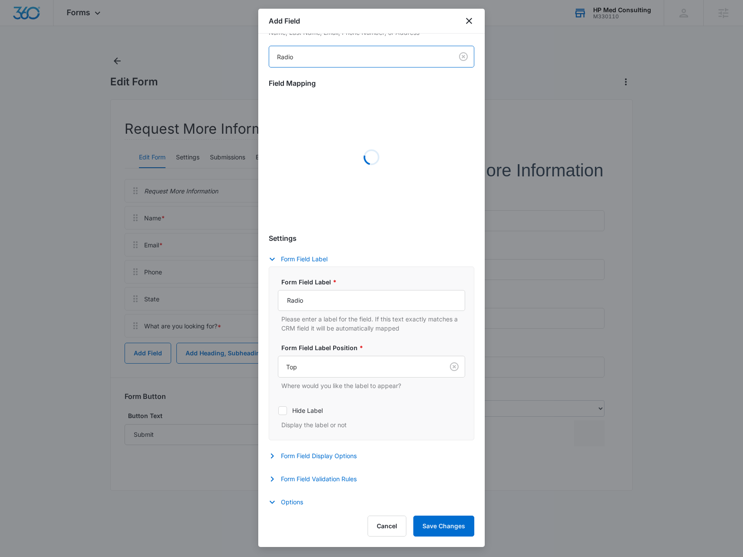
scroll to position [130, 0]
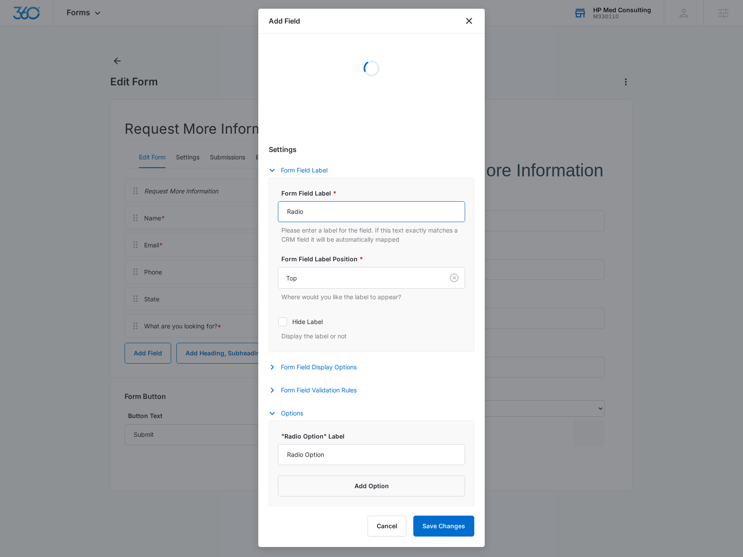
drag, startPoint x: 341, startPoint y: 210, endPoint x: 282, endPoint y: 211, distance: 58.4
click at [282, 211] on input "Radio" at bounding box center [371, 211] width 187 height 21
paste input "Best Time To Contact You"
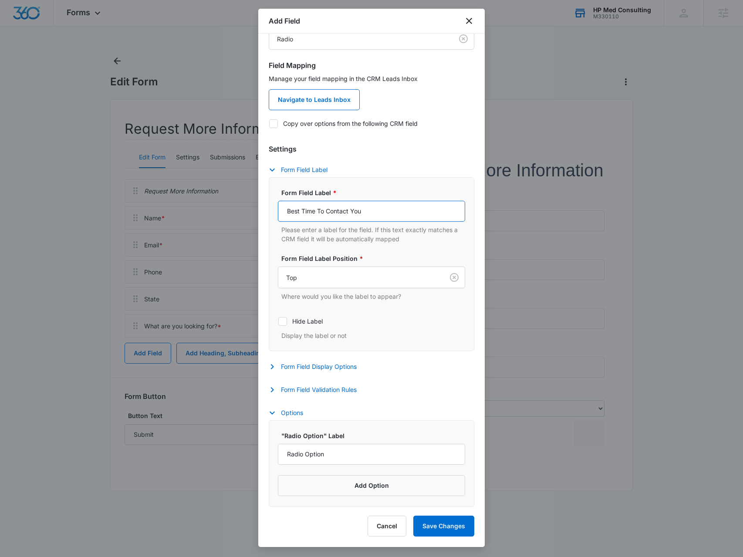
scroll to position [58, 0]
type input "Best Time To Contact You"
drag, startPoint x: 305, startPoint y: 459, endPoint x: 274, endPoint y: 455, distance: 31.1
click at [274, 455] on div ""Radio Option" Label Radio Option Add Option" at bounding box center [372, 464] width 206 height 87
type input "Morning"
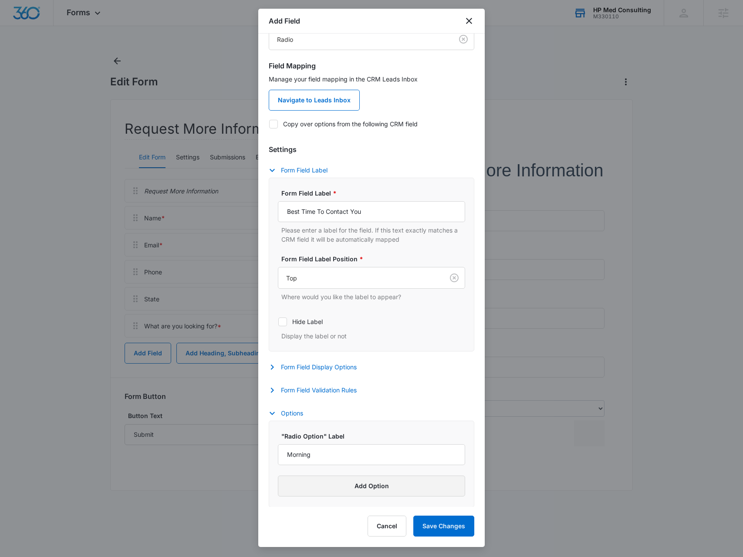
click at [324, 484] on button "Add Option" at bounding box center [371, 486] width 187 height 21
click at [315, 504] on input "Label" at bounding box center [364, 498] width 172 height 21
type input "Afternoon"
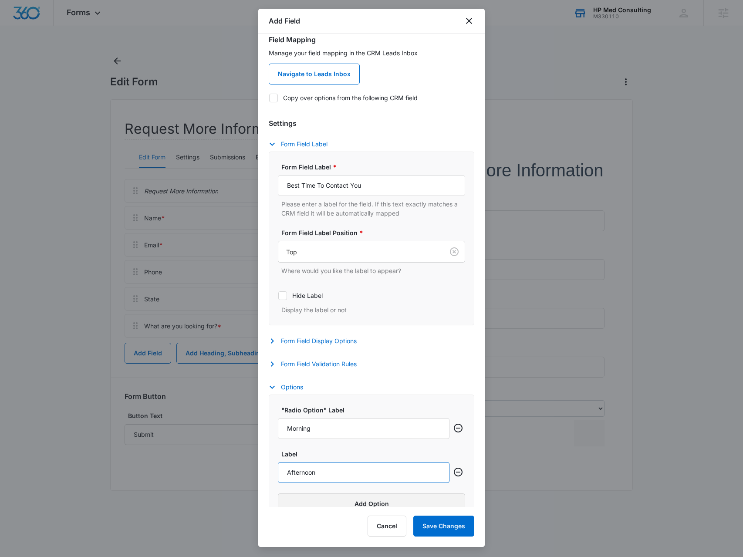
scroll to position [103, 0]
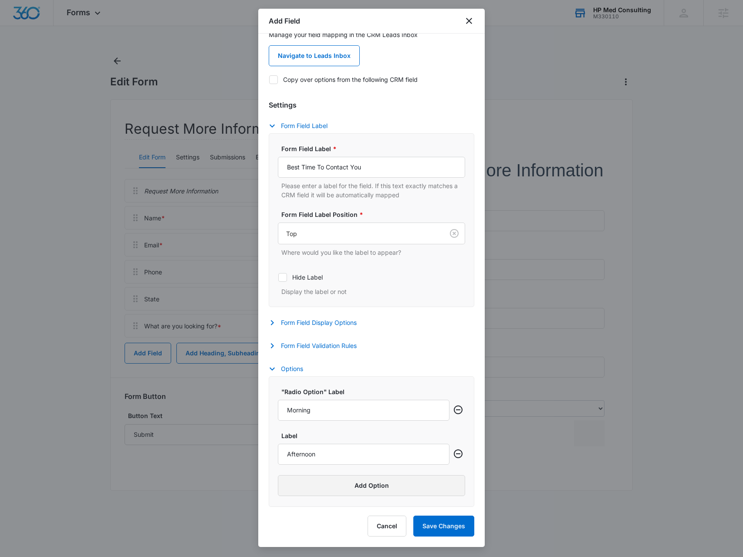
click at [324, 493] on button "Add Option" at bounding box center [371, 485] width 187 height 21
click at [324, 493] on input "Label" at bounding box center [364, 498] width 172 height 21
type input "Evening"
click at [449, 528] on button "Save Changes" at bounding box center [443, 526] width 61 height 21
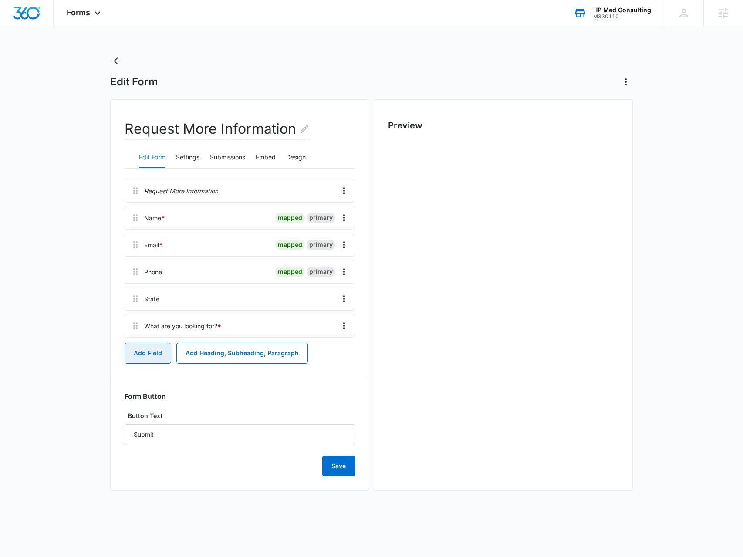
scroll to position [0, 0]
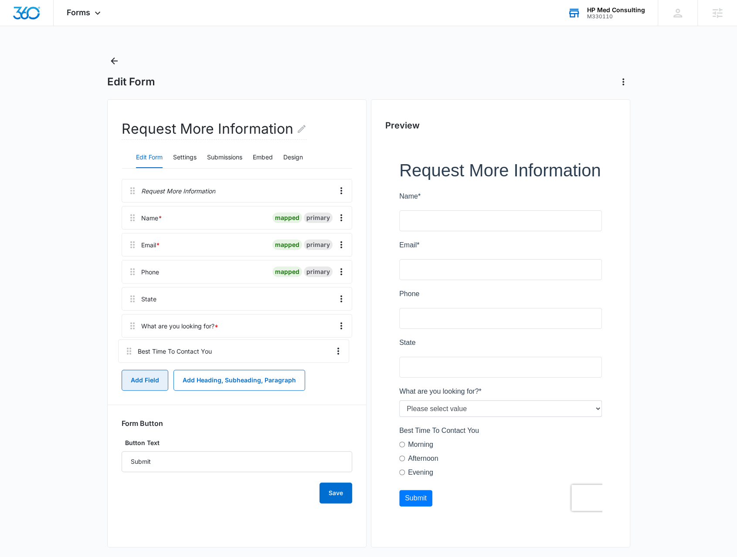
drag, startPoint x: 130, startPoint y: 356, endPoint x: 127, endPoint y: 349, distance: 8.0
click at [127, 349] on div "Request More Information Name * mapped primary Email * mapped primary Phone map…" at bounding box center [237, 272] width 230 height 186
drag, startPoint x: 345, startPoint y: 495, endPoint x: 341, endPoint y: 491, distance: 6.2
click at [344, 495] on button "Save" at bounding box center [335, 493] width 33 height 21
click at [117, 61] on icon "Back" at bounding box center [114, 61] width 7 height 7
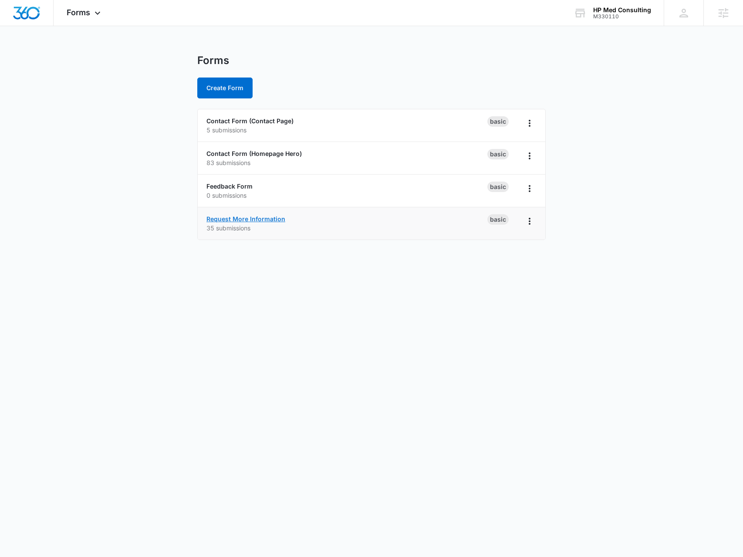
click at [254, 219] on link "Request More Information" at bounding box center [246, 218] width 79 height 7
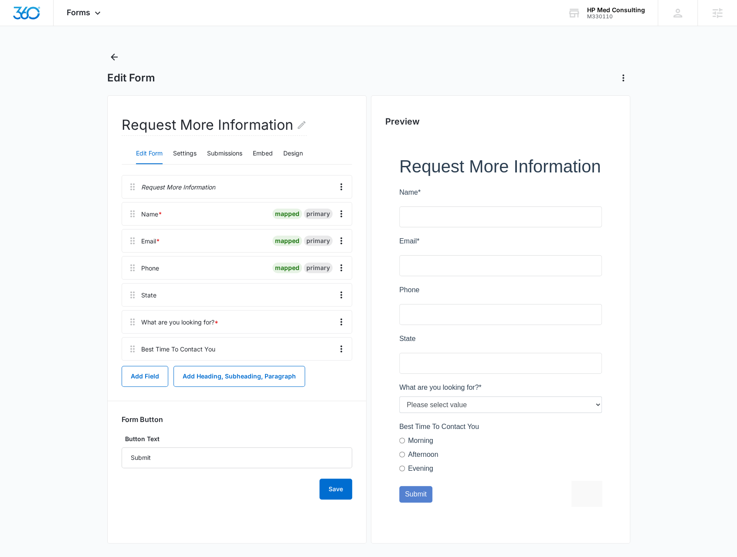
scroll to position [8, 0]
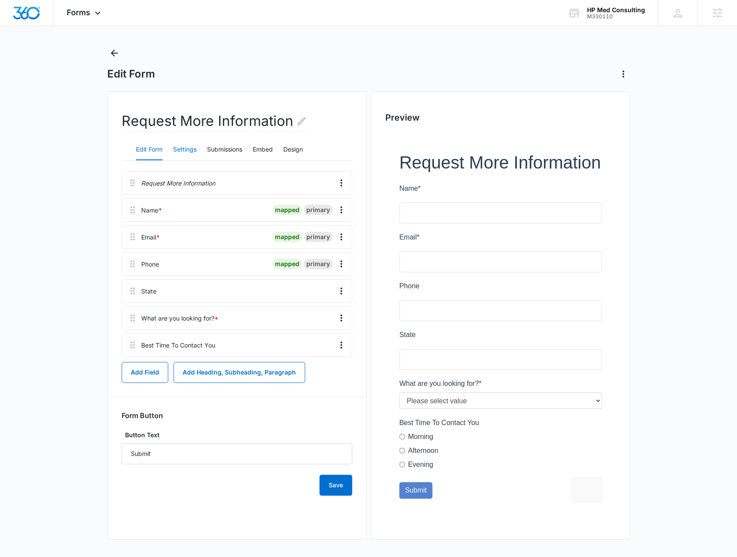
click at [183, 154] on button "Settings" at bounding box center [185, 149] width 24 height 21
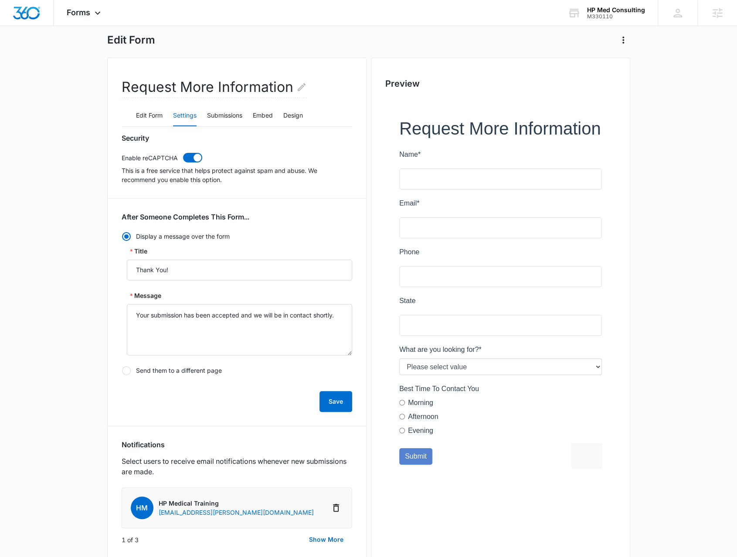
scroll to position [226, 0]
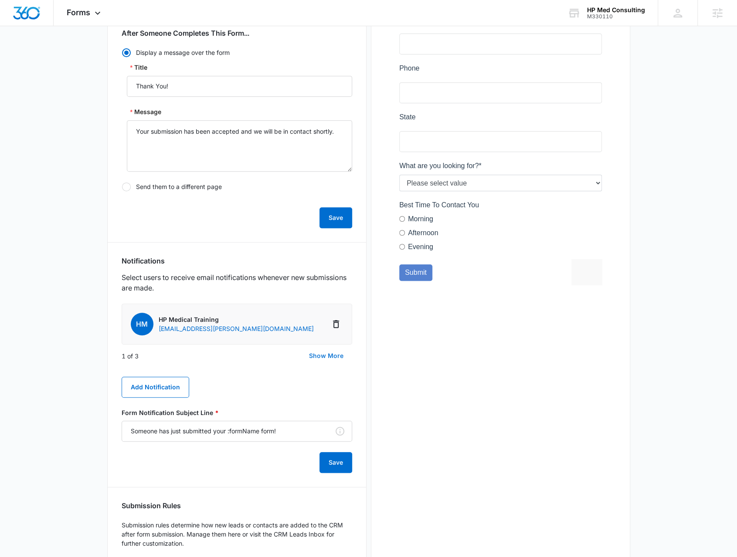
click at [318, 354] on button "Show More" at bounding box center [326, 355] width 52 height 21
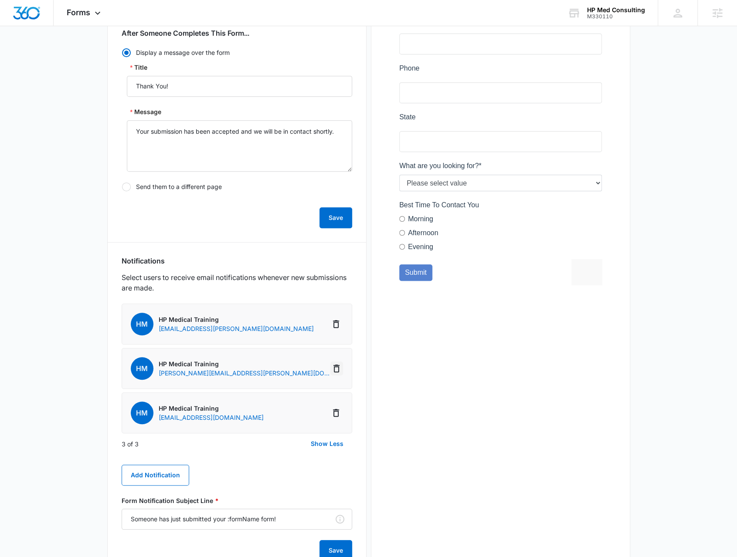
click at [336, 366] on icon "Delete Notification" at bounding box center [336, 368] width 10 height 10
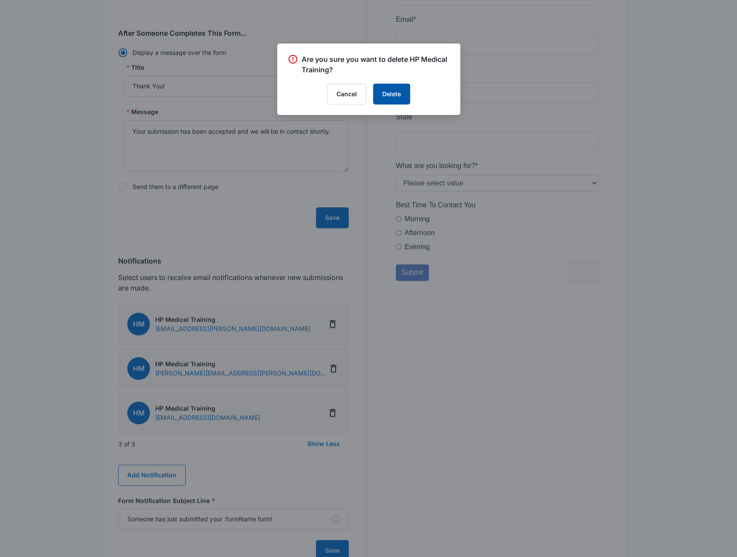
click at [391, 89] on button "Delete" at bounding box center [391, 94] width 37 height 21
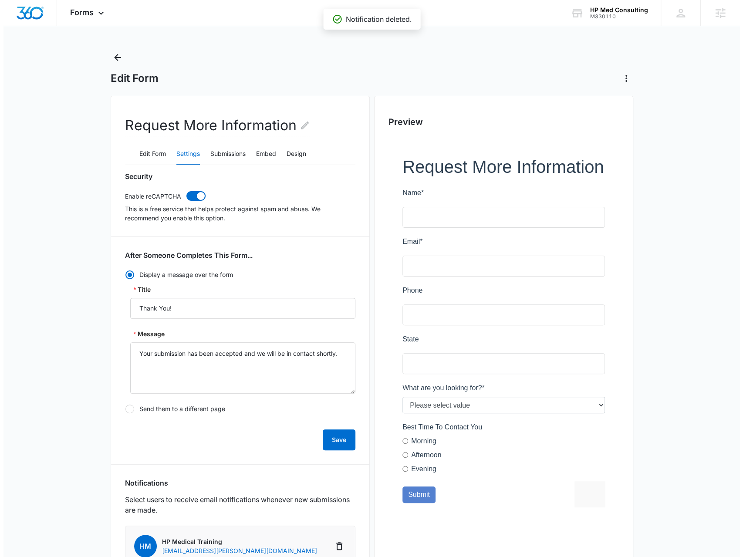
scroll to position [0, 0]
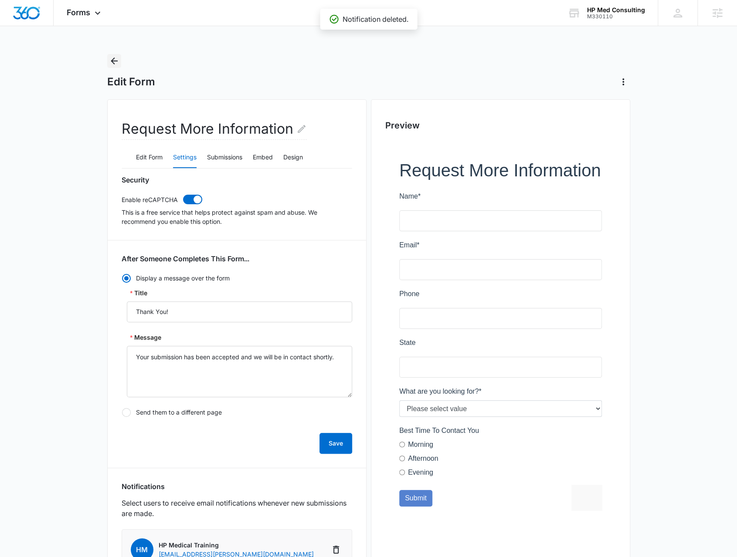
click at [115, 58] on icon "Back" at bounding box center [114, 61] width 10 height 10
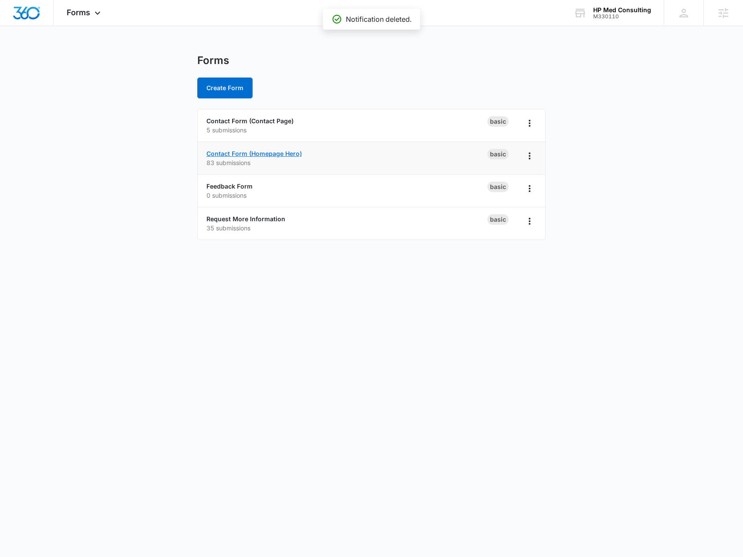
click at [251, 154] on link "Contact Form (Homepage Hero)" at bounding box center [254, 153] width 95 height 7
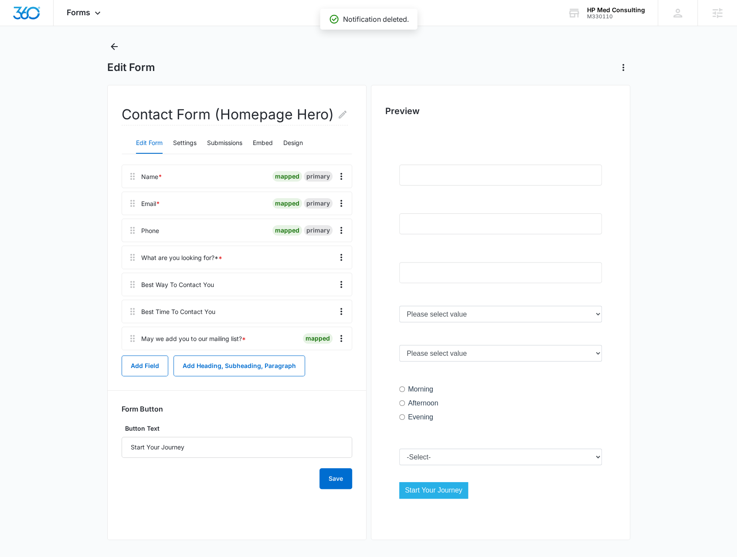
scroll to position [15, 0]
click at [182, 143] on button "Settings" at bounding box center [185, 142] width 24 height 21
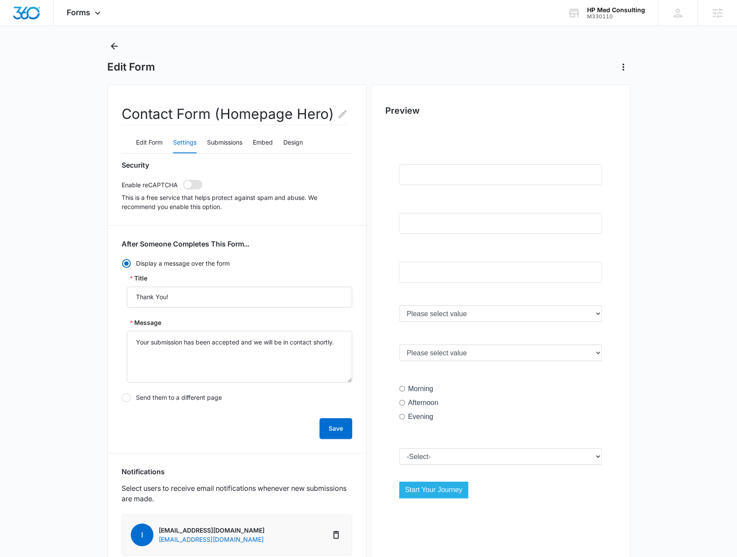
click at [185, 184] on span at bounding box center [188, 185] width 8 height 8
click at [183, 180] on input "checkbox" at bounding box center [183, 179] width 0 height 0
checkbox input "true"
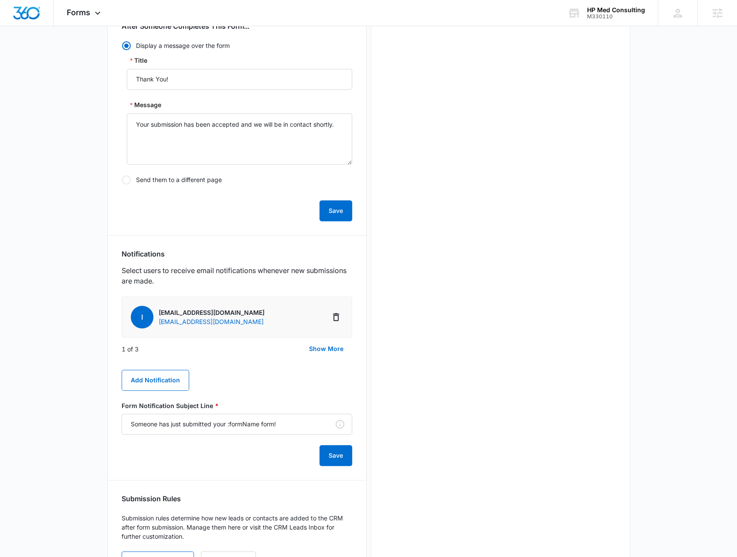
scroll to position [0, 0]
click at [326, 341] on button "Show More" at bounding box center [326, 349] width 52 height 21
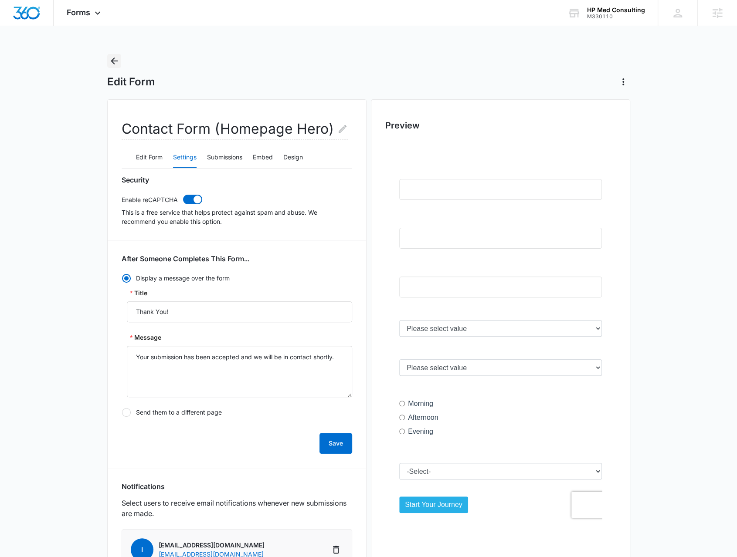
click at [117, 62] on icon "Back" at bounding box center [114, 61] width 10 height 10
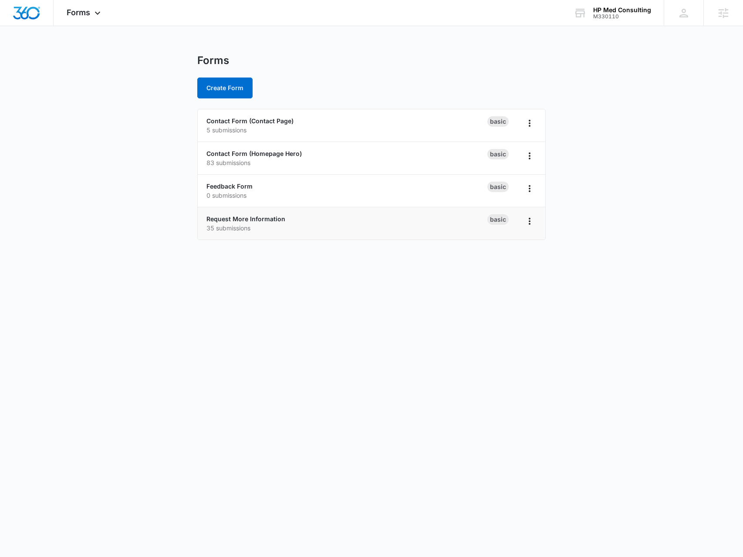
click at [260, 224] on p "35 submissions" at bounding box center [347, 228] width 281 height 9
click at [259, 220] on link "Request More Information" at bounding box center [246, 218] width 79 height 7
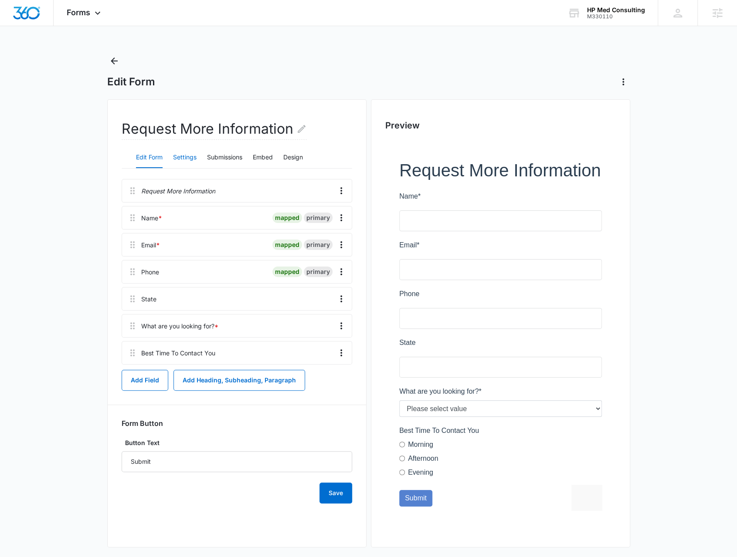
drag, startPoint x: 197, startPoint y: 160, endPoint x: 191, endPoint y: 157, distance: 6.7
click at [196, 160] on div "Edit Form Settings Submissions Embed Design" at bounding box center [237, 158] width 230 height 22
click at [191, 156] on button "Settings" at bounding box center [185, 157] width 24 height 21
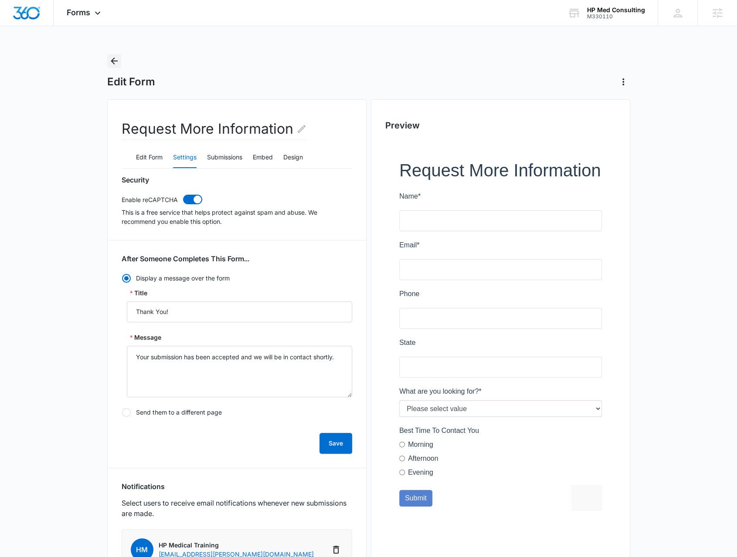
click at [115, 58] on icon "Back" at bounding box center [114, 61] width 10 height 10
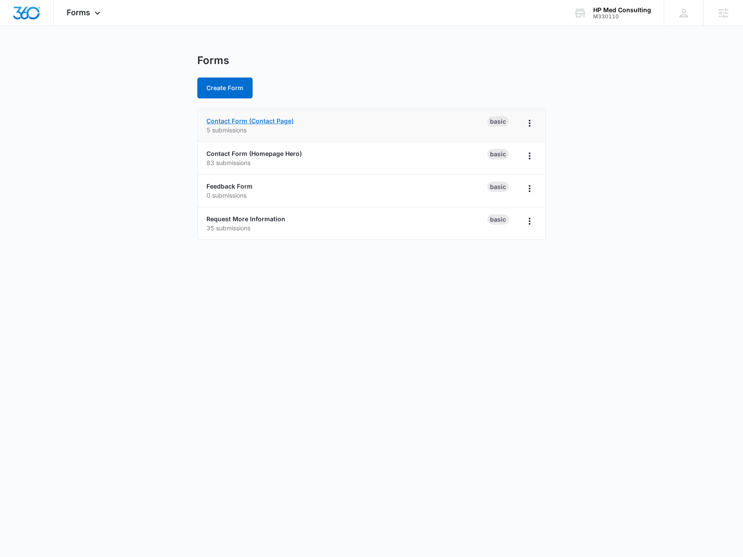
click at [255, 119] on link "Contact Form (Contact Page)" at bounding box center [250, 120] width 87 height 7
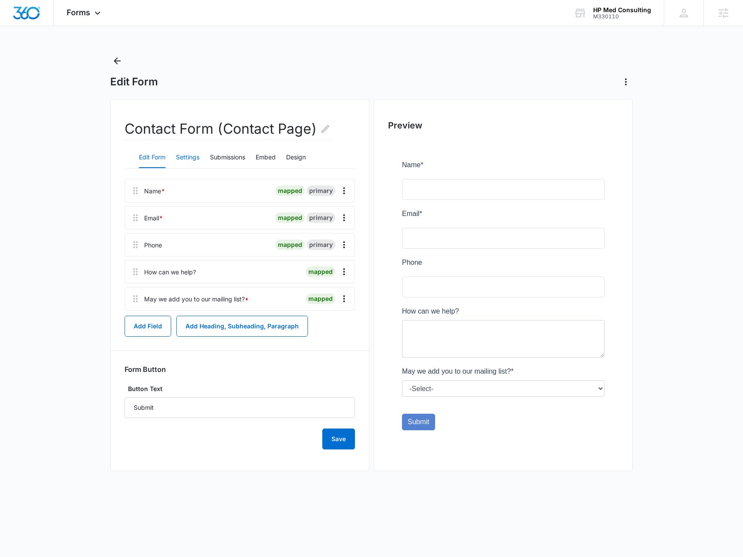
click at [191, 155] on button "Settings" at bounding box center [188, 157] width 24 height 21
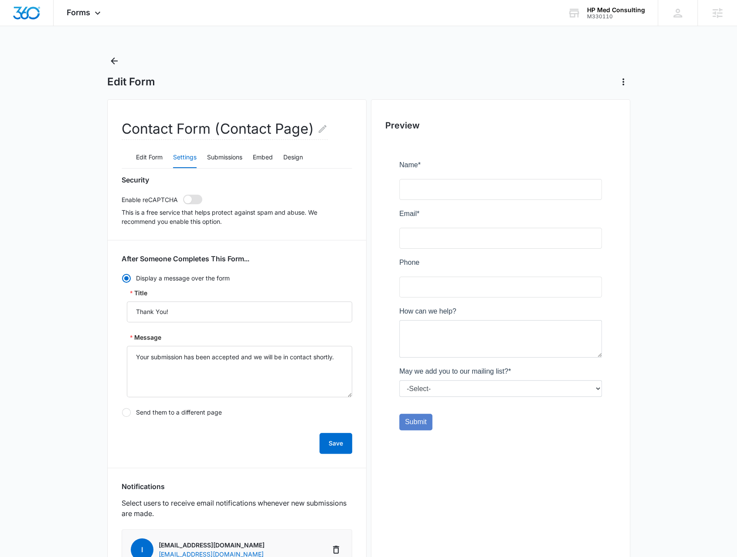
click at [184, 196] on span at bounding box center [188, 200] width 8 height 8
click at [183, 195] on input "checkbox" at bounding box center [183, 194] width 0 height 0
checkbox input "true"
click at [116, 63] on icon "Back" at bounding box center [114, 61] width 10 height 10
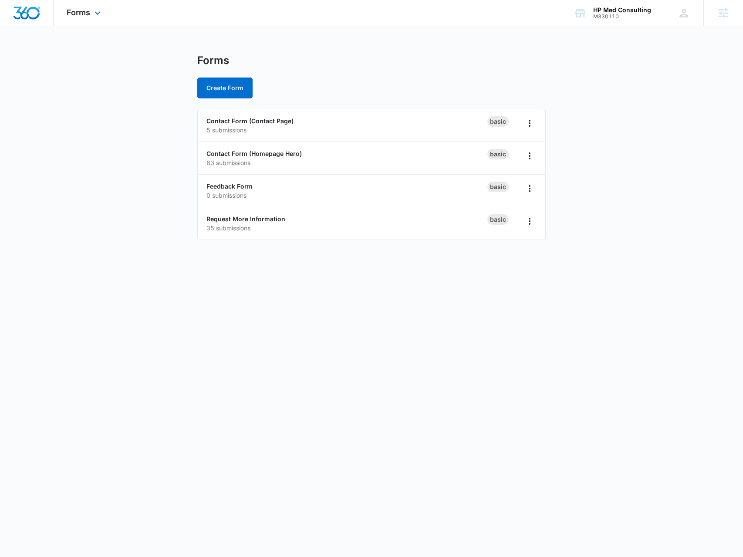
click at [106, 14] on div "Forms Apps Reputation Websites Forms CRM Email Social Payments POS Content Ads …" at bounding box center [85, 13] width 62 height 26
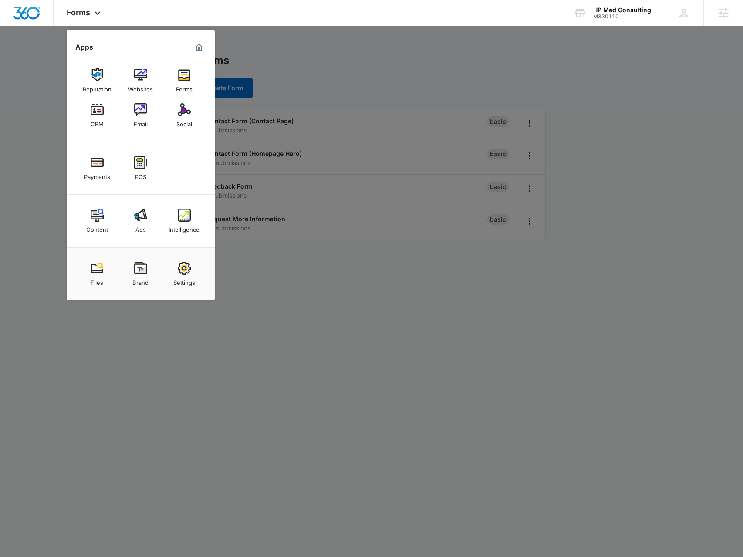
click at [187, 222] on div "Intelligence" at bounding box center [184, 227] width 31 height 11
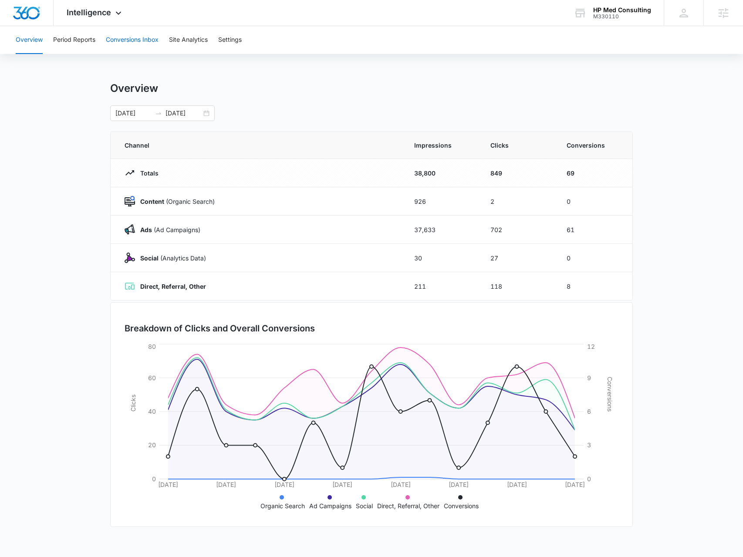
click at [148, 45] on button "Conversions Inbox" at bounding box center [132, 40] width 53 height 28
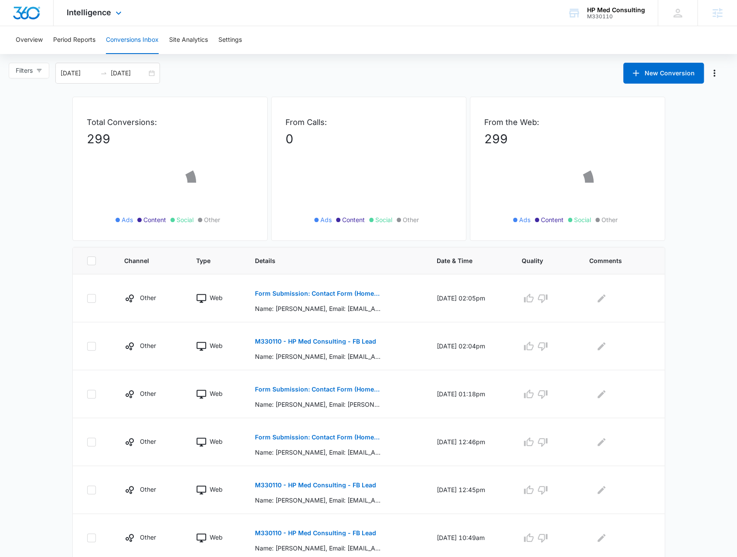
click at [98, 20] on div "Intelligence Apps Reputation Websites Forms CRM Email Social Payments POS Conte…" at bounding box center [95, 13] width 83 height 26
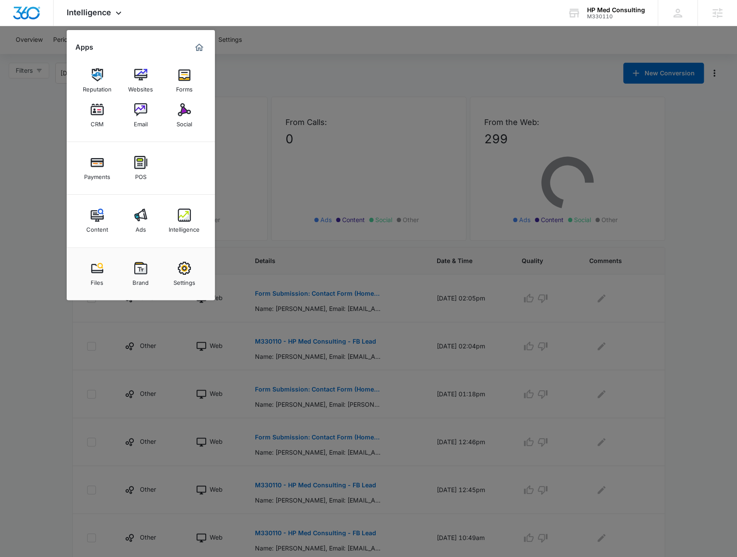
click at [91, 219] on img at bounding box center [97, 215] width 13 height 13
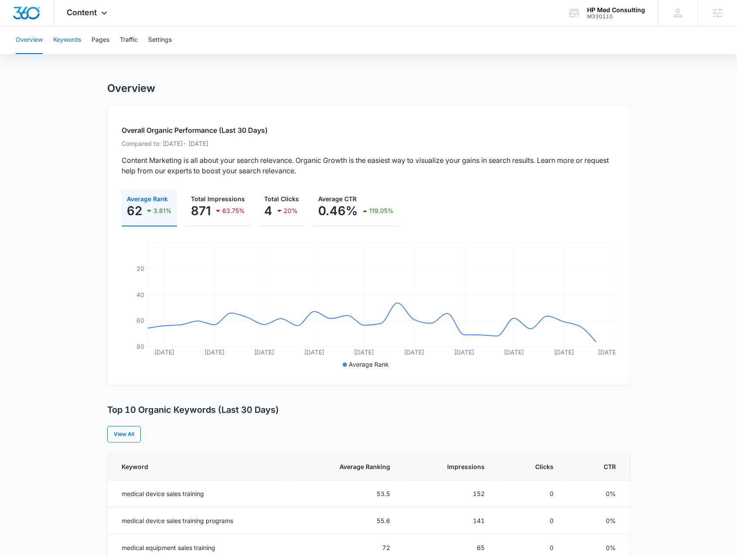
click at [63, 39] on button "Keywords" at bounding box center [67, 40] width 28 height 28
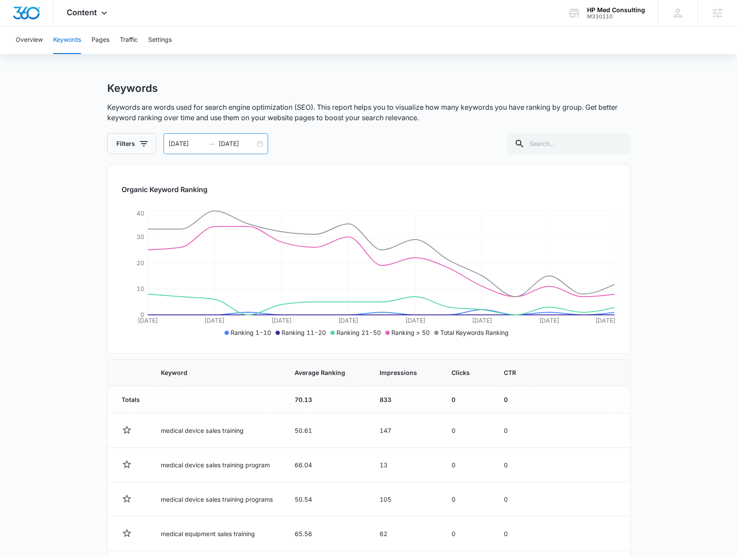
click at [262, 144] on div "09/03/2025 09/17/2025" at bounding box center [215, 143] width 105 height 21
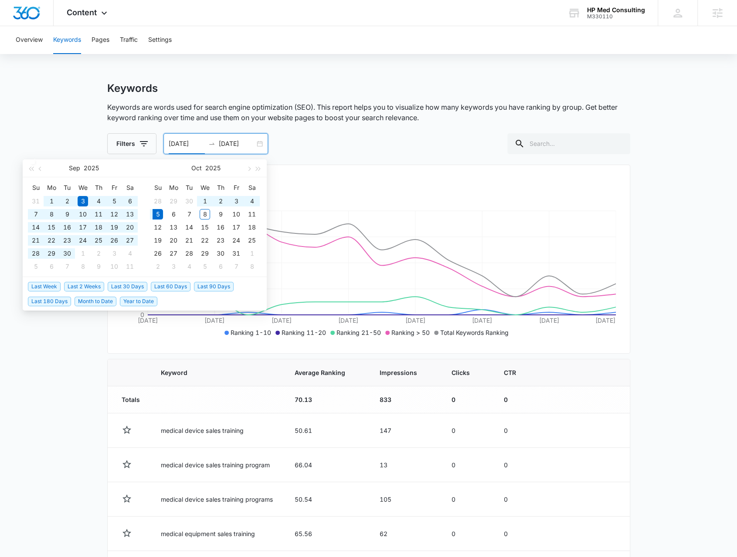
click at [149, 298] on span "Year to Date" at bounding box center [138, 302] width 37 height 10
type input "01/01/2025"
type input "[DATE]"
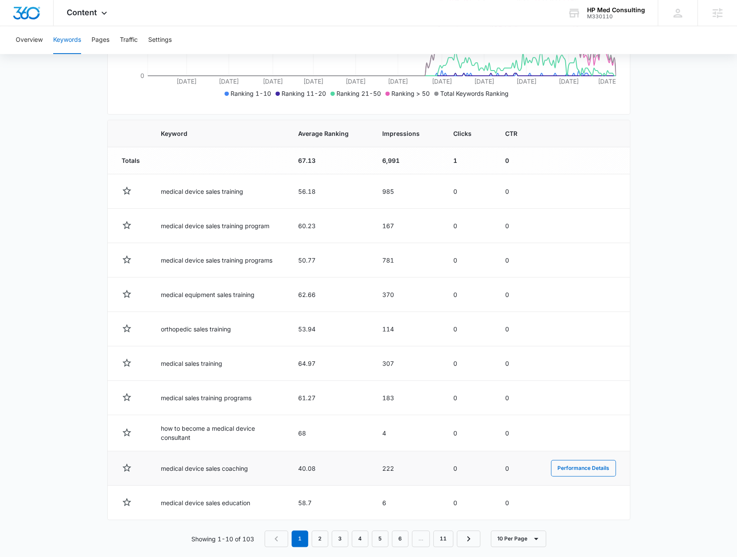
scroll to position [247, 0]
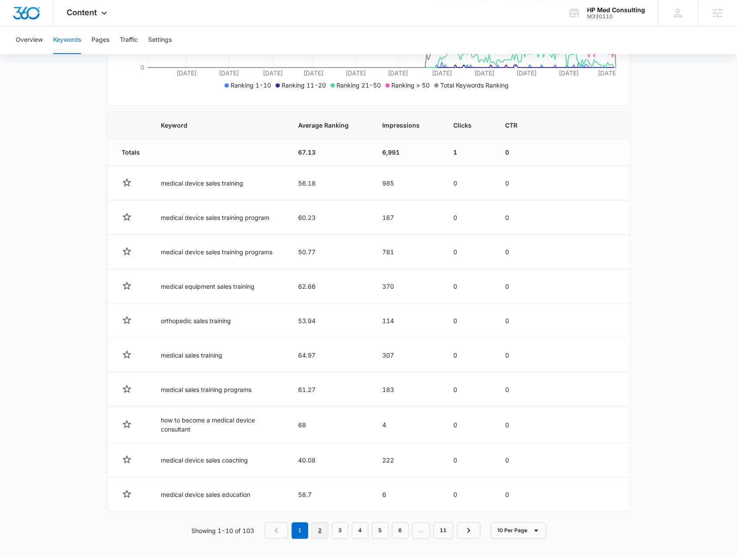
click at [324, 526] on link "2" at bounding box center [320, 530] width 17 height 17
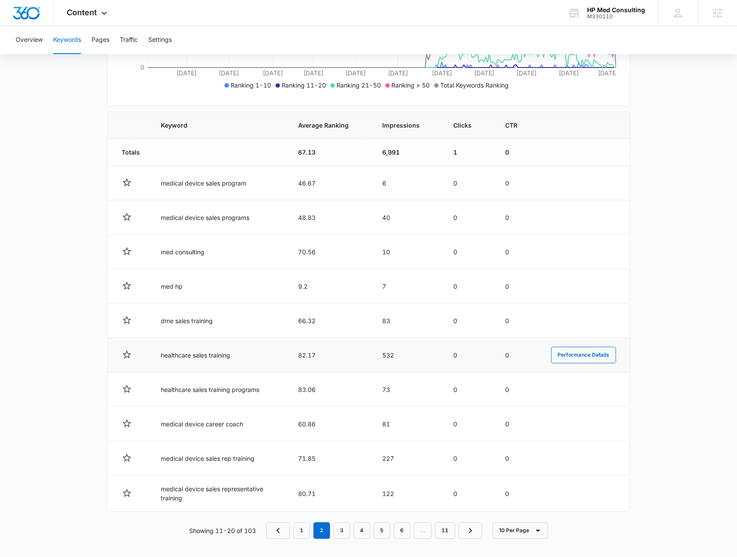
click at [196, 350] on td "healthcare sales training" at bounding box center [218, 355] width 137 height 34
click at [396, 127] on span "Impressions" at bounding box center [400, 125] width 37 height 9
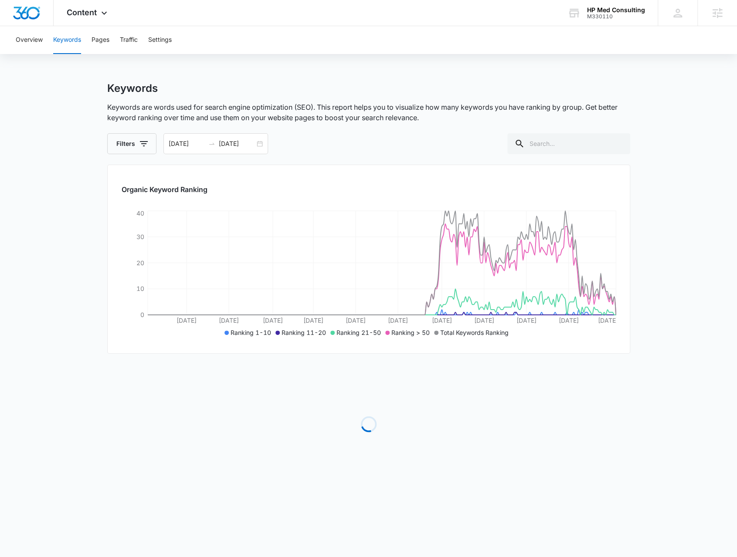
scroll to position [0, 0]
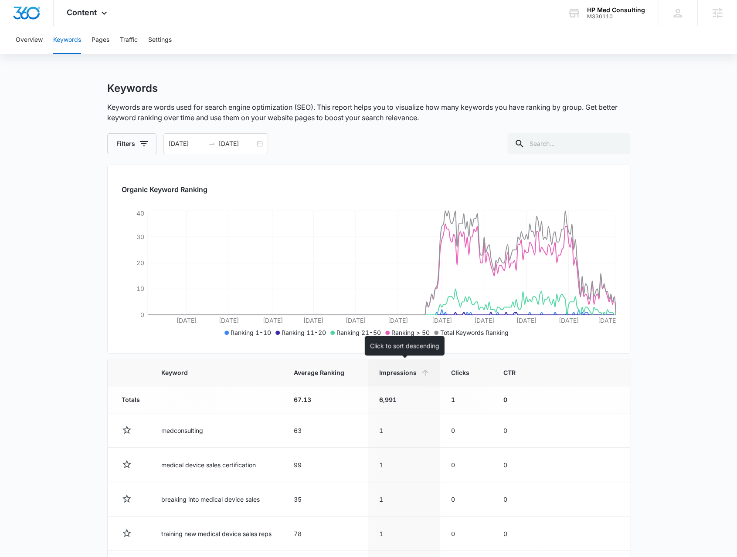
click at [428, 359] on th "Impressions" at bounding box center [404, 372] width 72 height 27
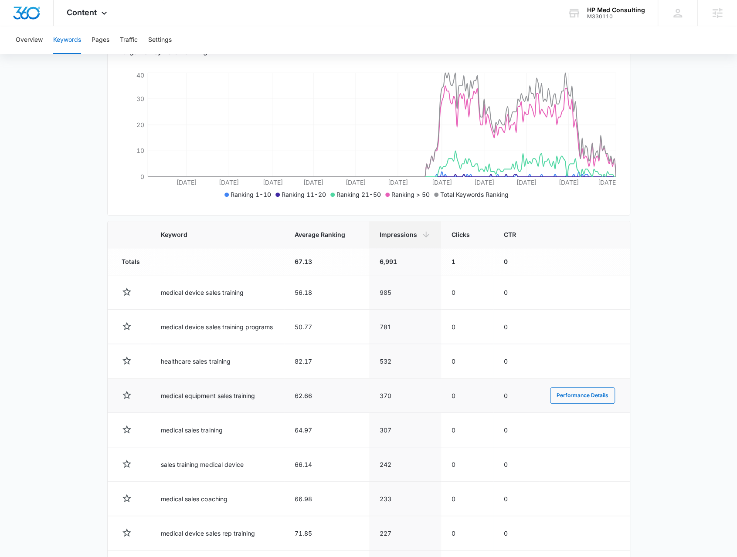
scroll to position [218, 0]
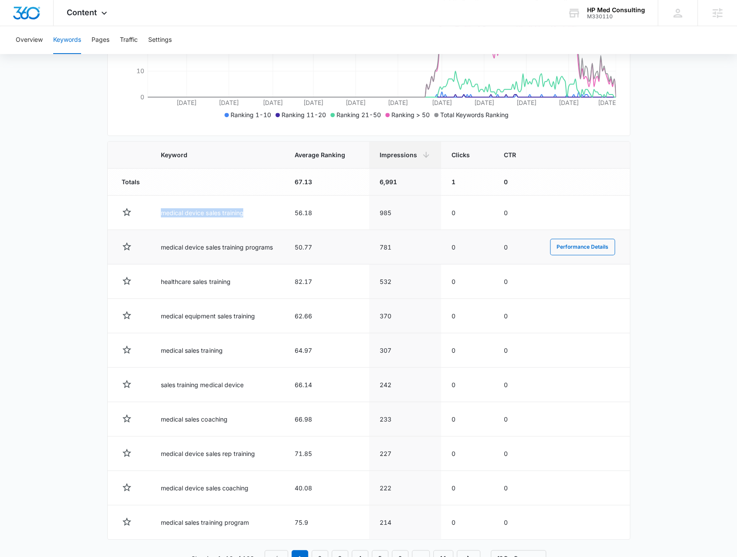
drag, startPoint x: 161, startPoint y: 216, endPoint x: 231, endPoint y: 236, distance: 72.7
click at [269, 217] on td "medical device sales training" at bounding box center [217, 213] width 134 height 34
drag, startPoint x: 157, startPoint y: 244, endPoint x: 275, endPoint y: 248, distance: 117.7
click at [275, 247] on td "medical device sales training programs" at bounding box center [217, 247] width 134 height 34
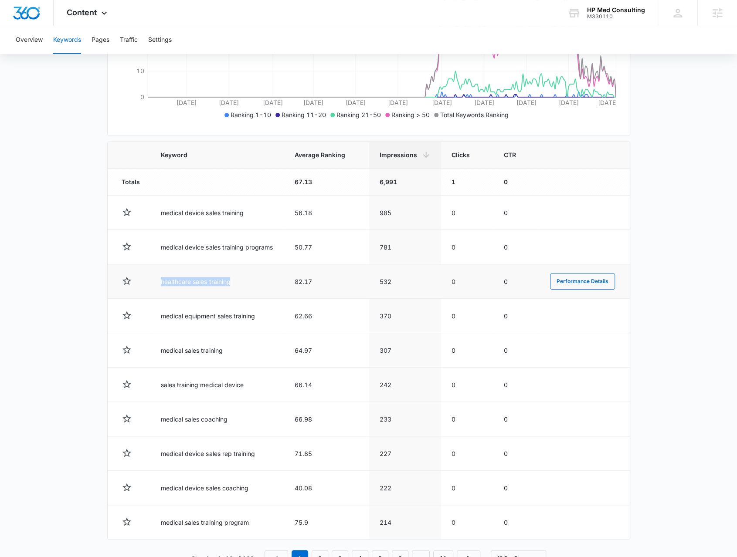
drag, startPoint x: 159, startPoint y: 281, endPoint x: 250, endPoint y: 284, distance: 90.2
click at [250, 284] on td "healthcare sales training" at bounding box center [217, 281] width 134 height 34
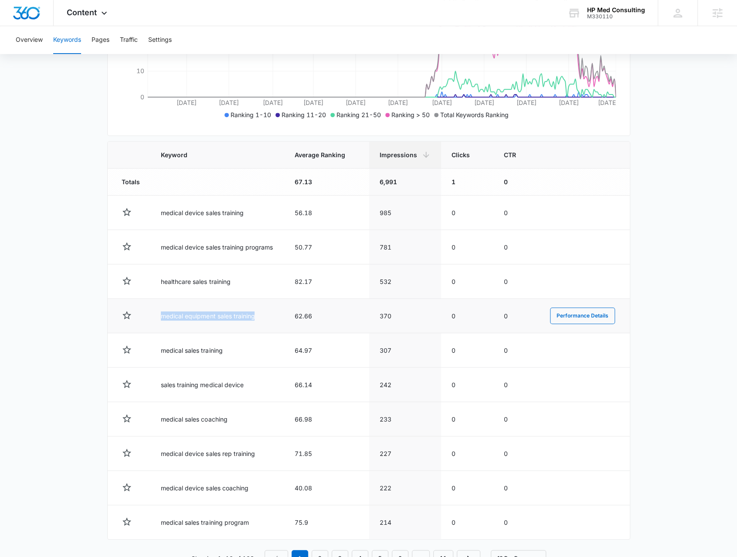
drag, startPoint x: 159, startPoint y: 314, endPoint x: 281, endPoint y: 323, distance: 122.8
click at [281, 323] on td "medical equipment sales training" at bounding box center [217, 316] width 134 height 34
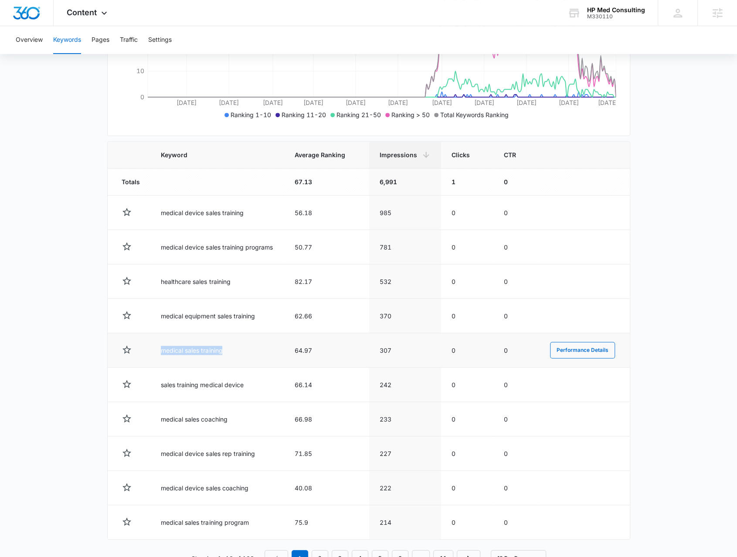
drag, startPoint x: 159, startPoint y: 348, endPoint x: 257, endPoint y: 352, distance: 97.7
click at [257, 352] on td "medical sales training" at bounding box center [217, 350] width 134 height 34
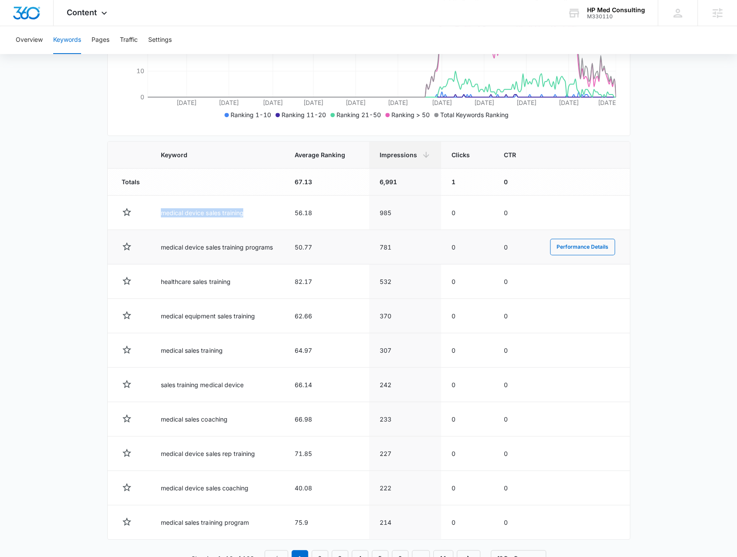
drag, startPoint x: 157, startPoint y: 210, endPoint x: 203, endPoint y: 233, distance: 51.6
click at [247, 210] on td "medical device sales training" at bounding box center [217, 213] width 134 height 34
click at [196, 239] on td "medical device sales training programs" at bounding box center [217, 247] width 134 height 34
click at [197, 246] on td "medical device sales training programs" at bounding box center [217, 247] width 134 height 34
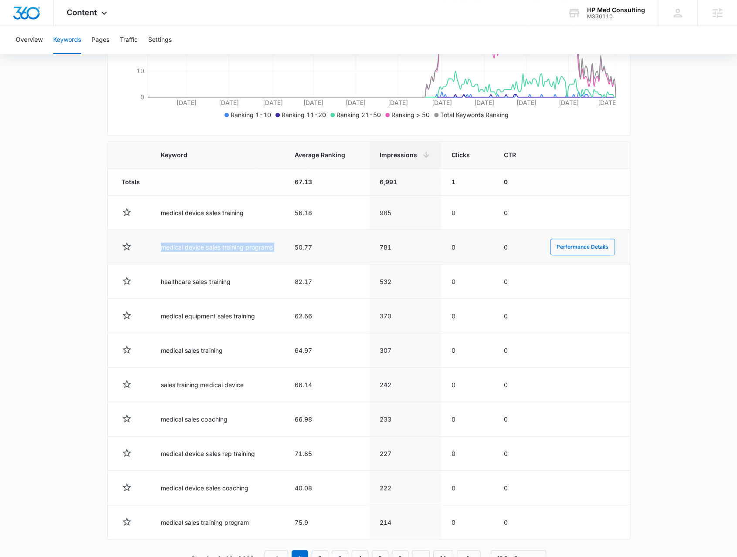
click at [197, 246] on td "medical device sales training programs" at bounding box center [217, 247] width 134 height 34
click at [552, 247] on button "Performance Details" at bounding box center [582, 247] width 65 height 17
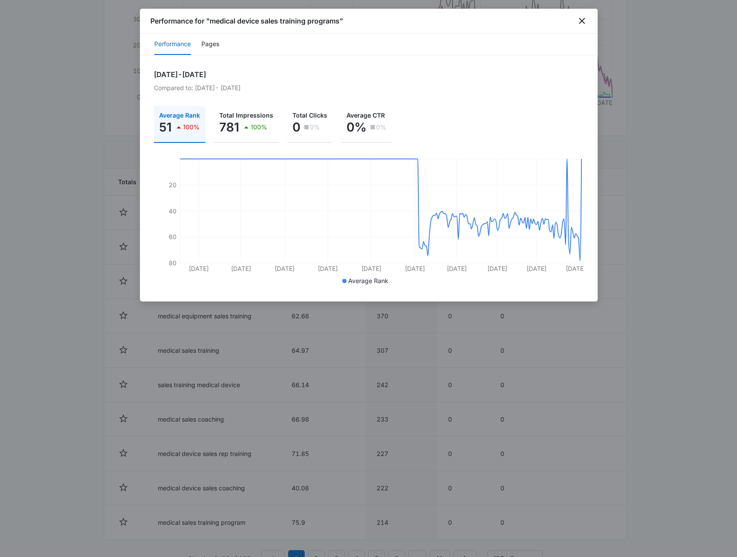
click at [220, 46] on div "Performance Pages" at bounding box center [368, 45] width 457 height 22
click at [218, 47] on button "Pages" at bounding box center [210, 44] width 18 height 21
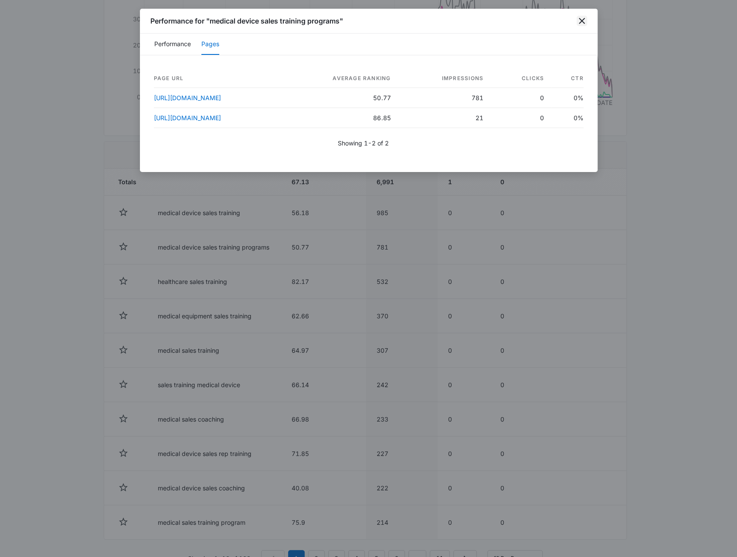
click at [582, 24] on icon "close" at bounding box center [581, 21] width 10 height 10
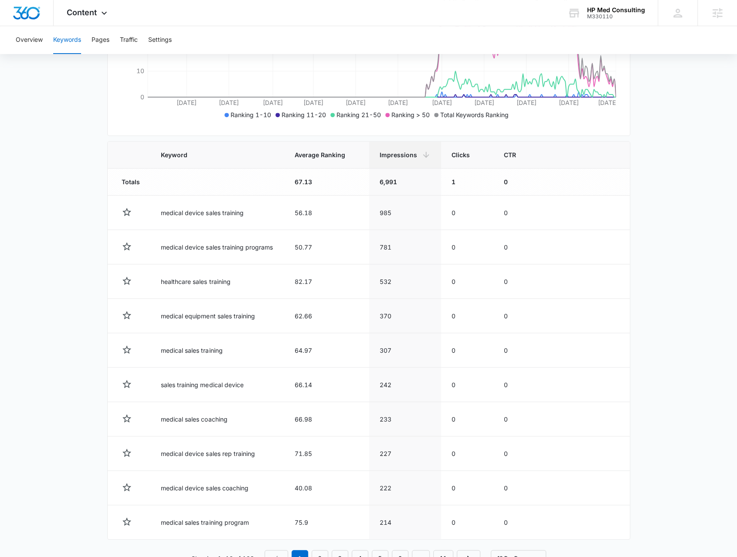
scroll to position [0, 0]
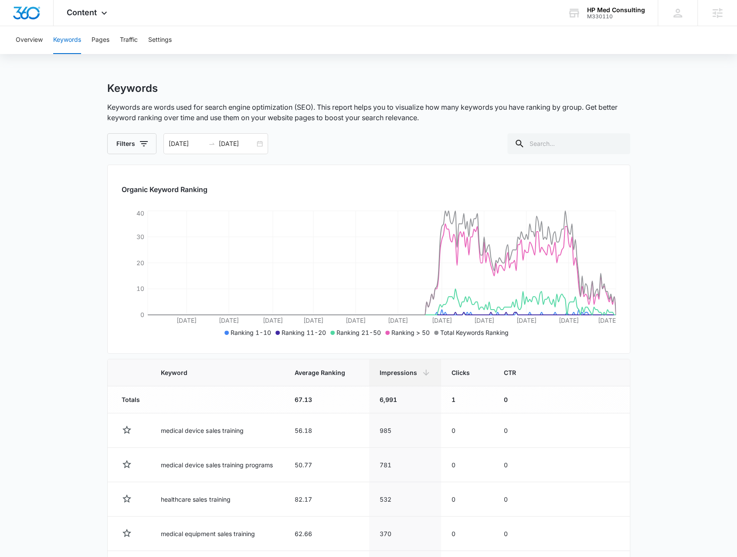
click at [111, 44] on div "Overview Keywords Pages Traffic Settings" at bounding box center [368, 40] width 716 height 28
click at [106, 45] on button "Pages" at bounding box center [100, 40] width 18 height 28
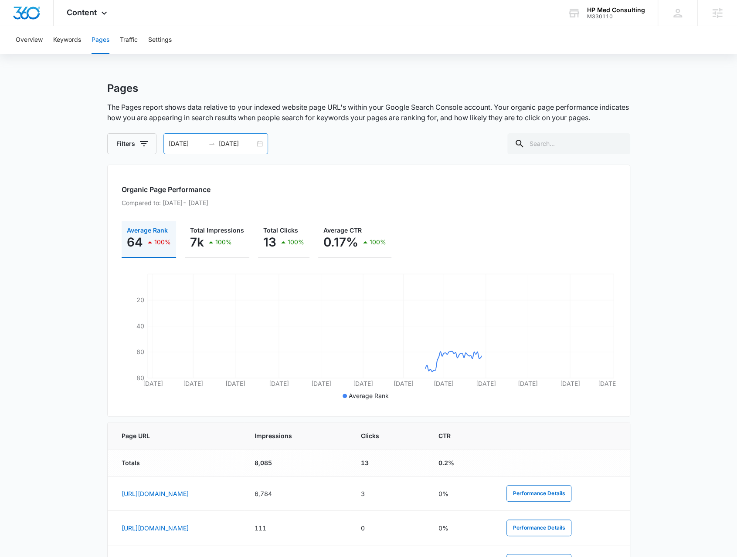
click at [257, 143] on div "01/01/2025 10/05/2025" at bounding box center [215, 143] width 105 height 21
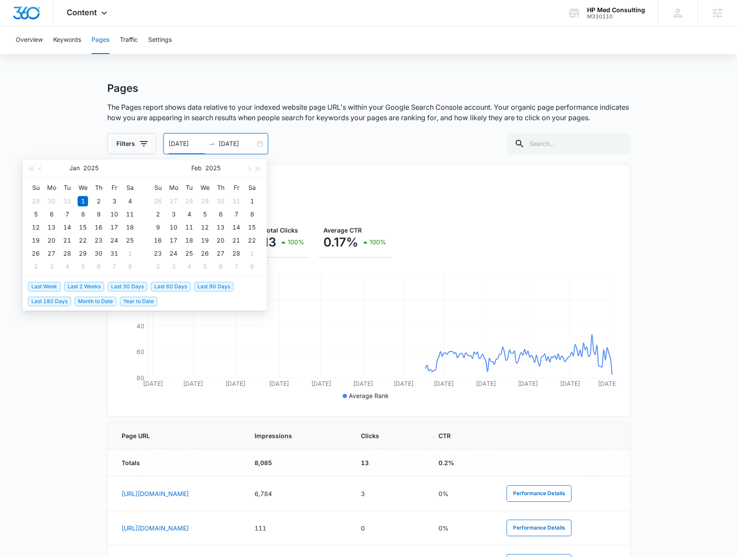
click at [161, 285] on span "Last 60 Days" at bounding box center [171, 287] width 40 height 10
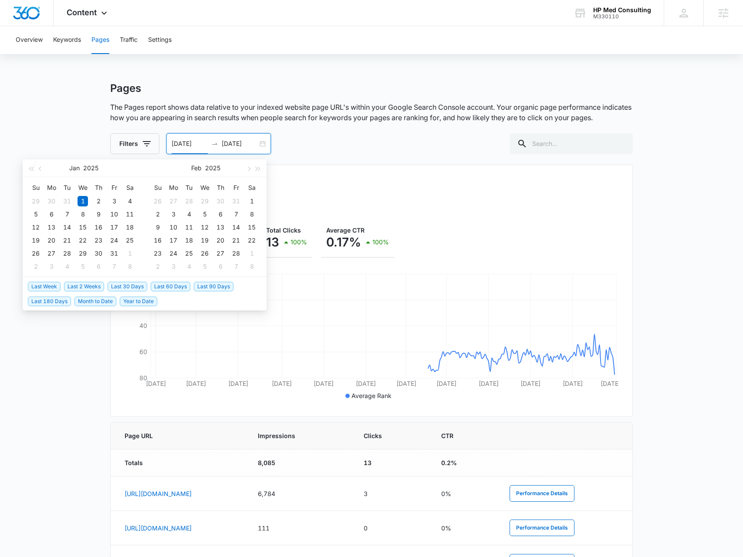
type input "[DATE]"
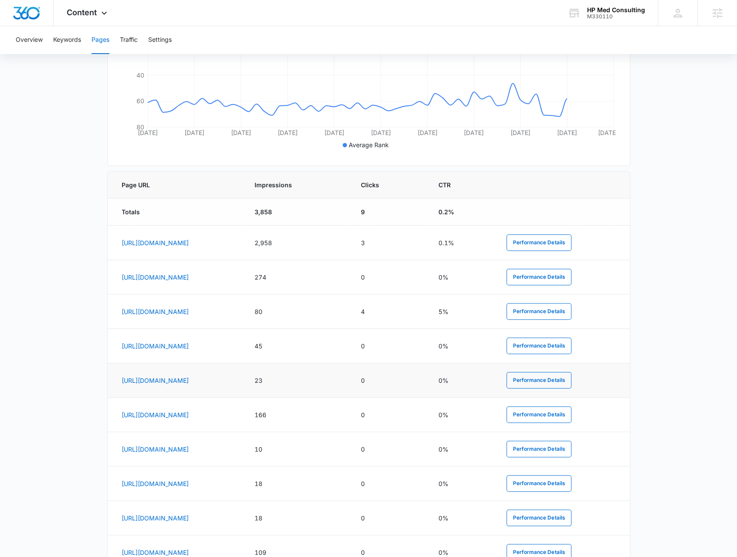
scroll to position [261, 0]
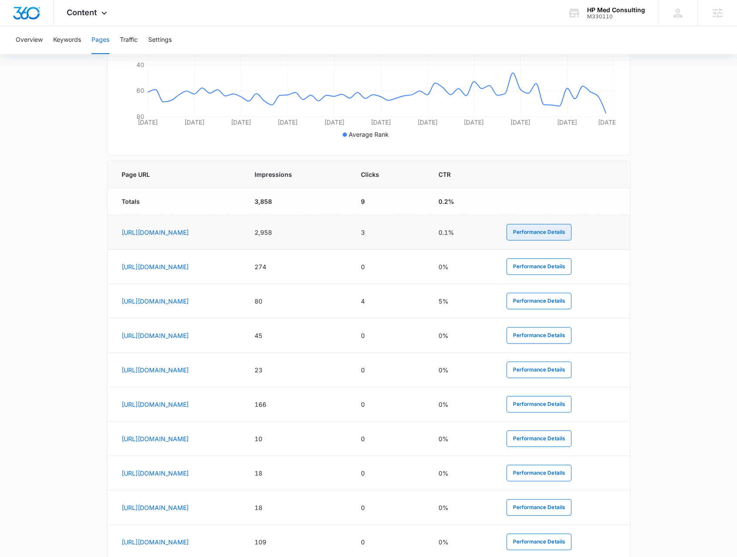
click at [559, 236] on button "Performance Details" at bounding box center [538, 232] width 65 height 17
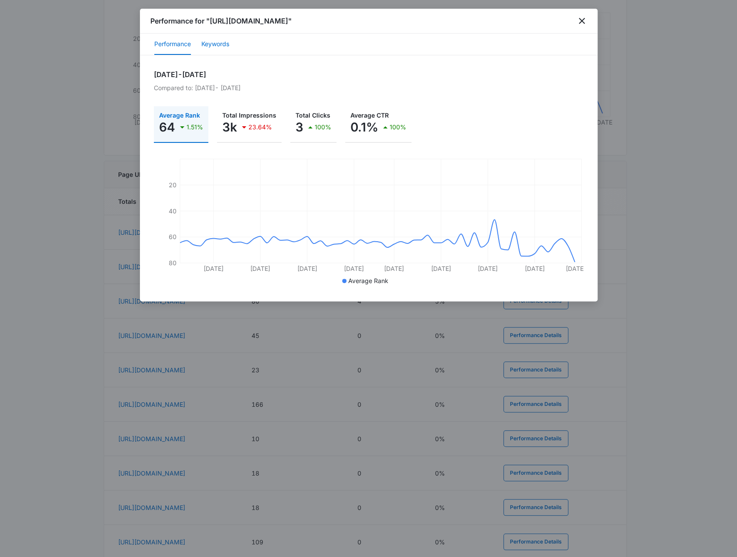
click at [225, 49] on button "Keywords" at bounding box center [215, 44] width 28 height 21
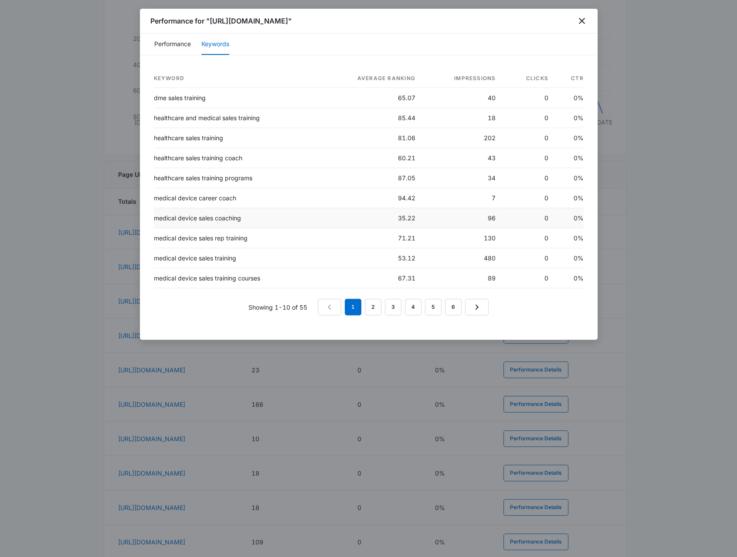
click at [216, 217] on td "medical device sales coaching" at bounding box center [236, 218] width 164 height 20
click at [217, 217] on td "medical device sales coaching" at bounding box center [236, 218] width 164 height 20
click at [369, 306] on link "2" at bounding box center [373, 307] width 17 height 17
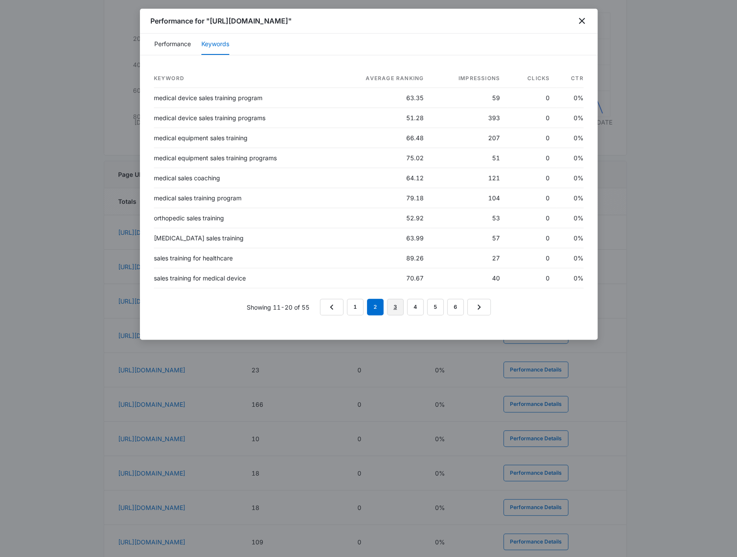
click at [397, 305] on link "3" at bounding box center [395, 307] width 17 height 17
click at [420, 308] on link "4" at bounding box center [415, 307] width 17 height 17
click at [439, 302] on link "5" at bounding box center [435, 307] width 17 height 17
click at [458, 304] on link "6" at bounding box center [455, 307] width 17 height 17
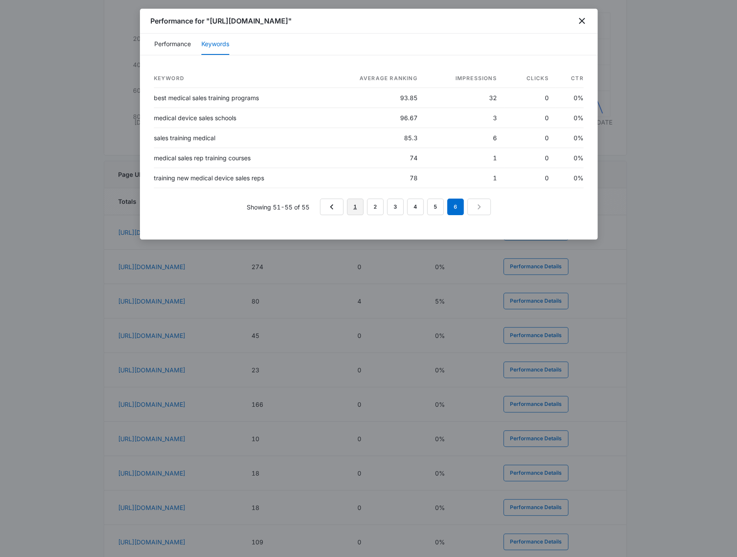
click at [359, 209] on link "1" at bounding box center [355, 207] width 17 height 17
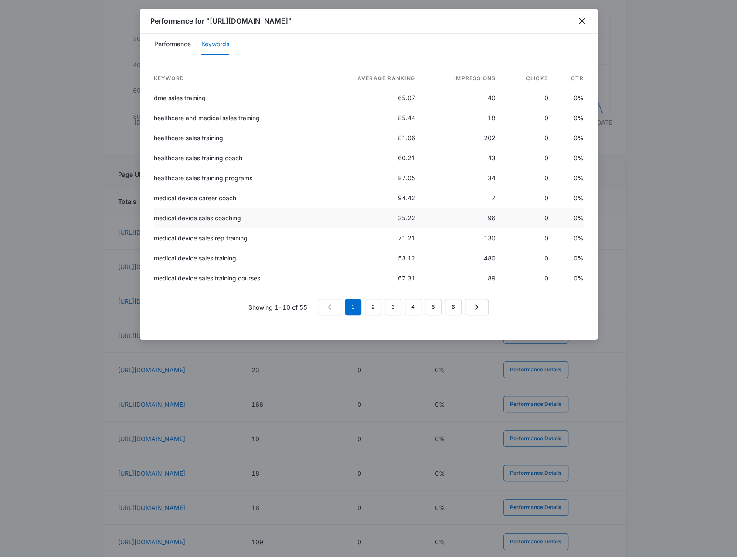
click at [218, 219] on td "medical device sales coaching" at bounding box center [236, 218] width 164 height 20
click at [634, 208] on div at bounding box center [368, 278] width 737 height 557
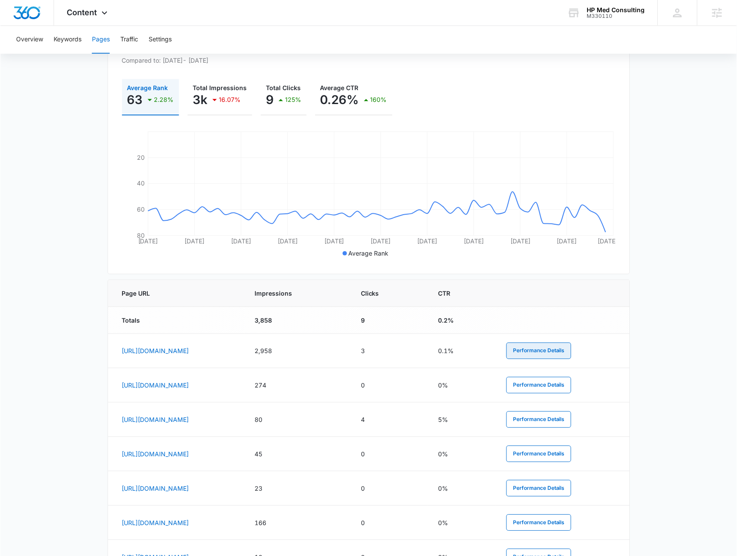
scroll to position [0, 0]
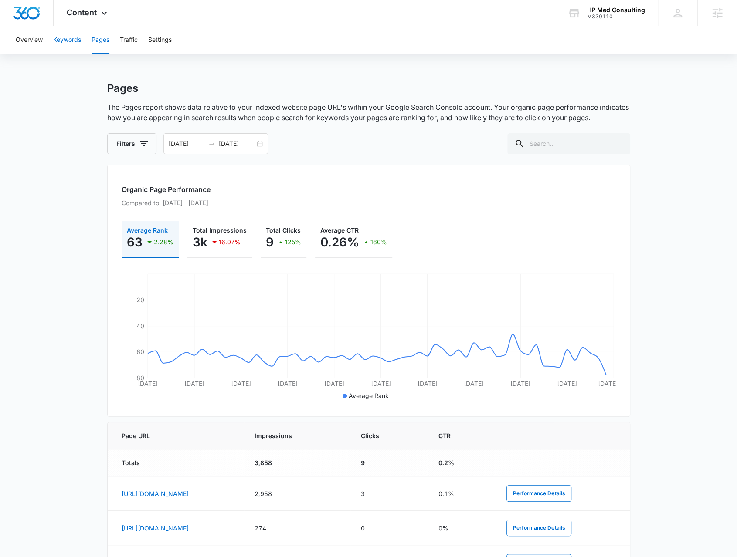
click at [64, 27] on button "Keywords" at bounding box center [67, 40] width 28 height 28
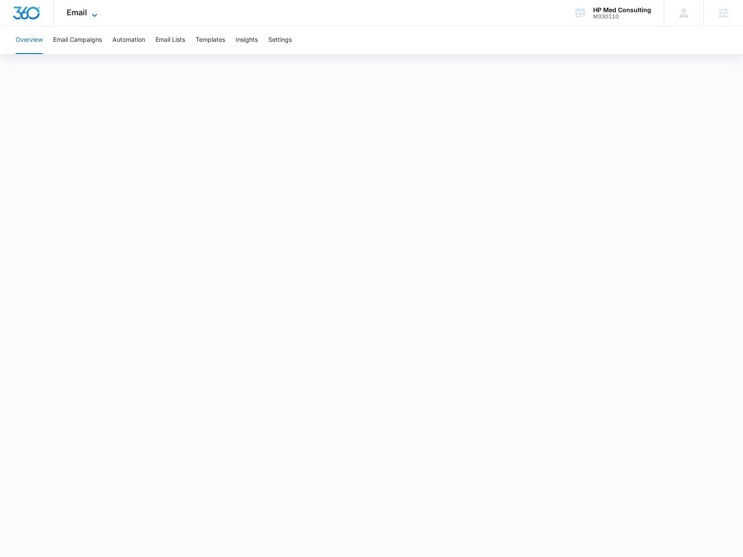
click at [93, 17] on icon at bounding box center [94, 15] width 10 height 10
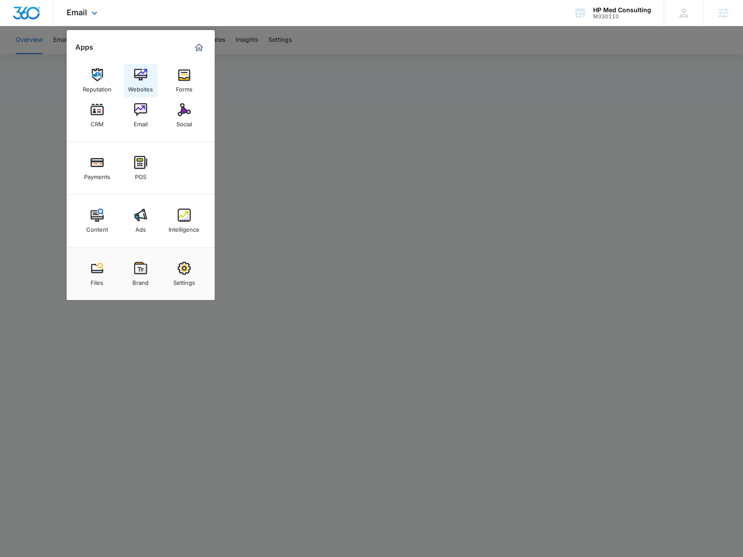
click at [132, 84] on div "Websites" at bounding box center [140, 86] width 25 height 11
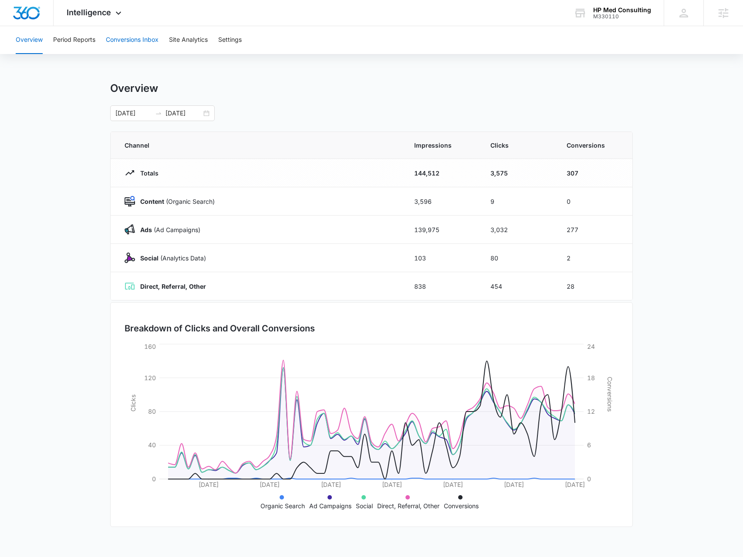
click at [131, 42] on button "Conversions Inbox" at bounding box center [132, 40] width 53 height 28
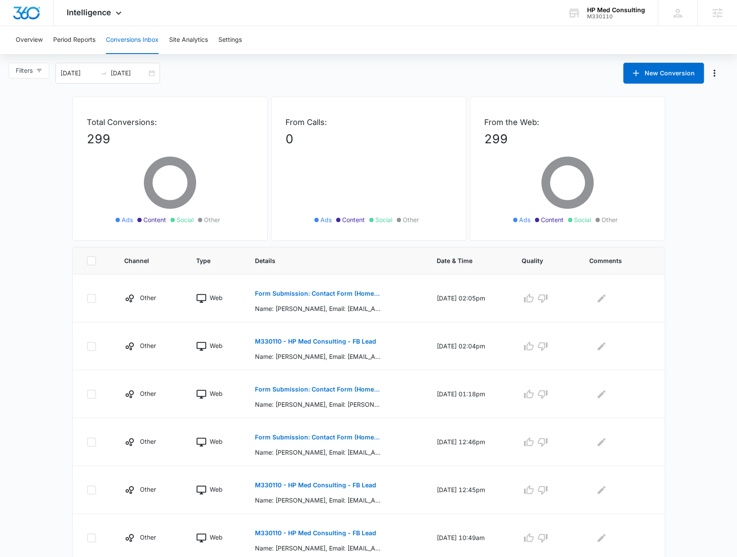
click at [101, 49] on div "Overview Period Reports Conversions Inbox Site Analytics Settings" at bounding box center [368, 40] width 716 height 28
click at [95, 45] on button "Period Reports" at bounding box center [74, 40] width 42 height 28
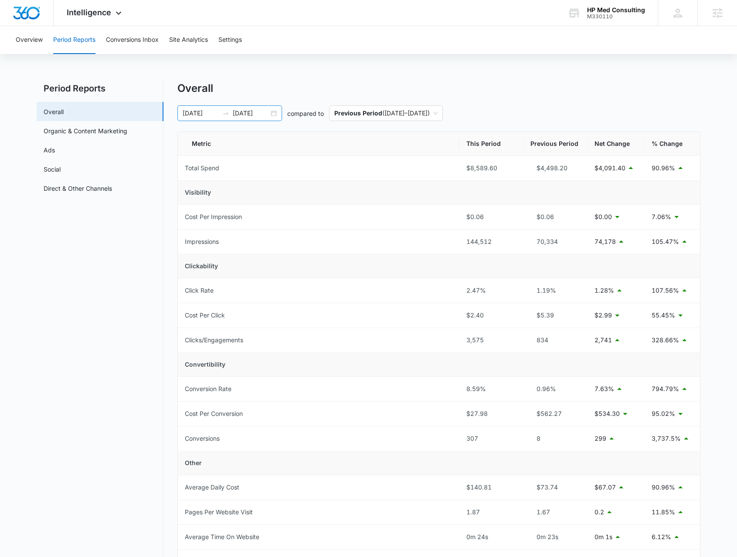
click at [276, 113] on div "[DATE] [DATE]" at bounding box center [229, 113] width 105 height 16
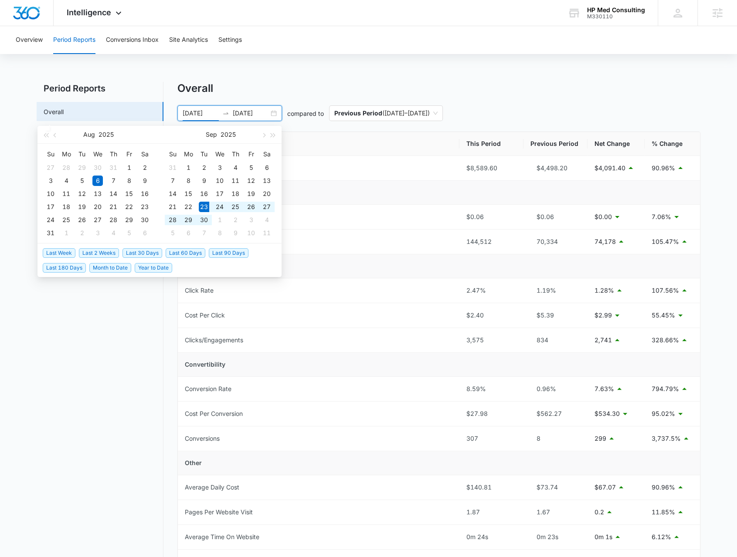
click at [115, 253] on span "Last 2 Weeks" at bounding box center [99, 253] width 40 height 10
type input "[DATE]"
